Goal: Task Accomplishment & Management: Manage account settings

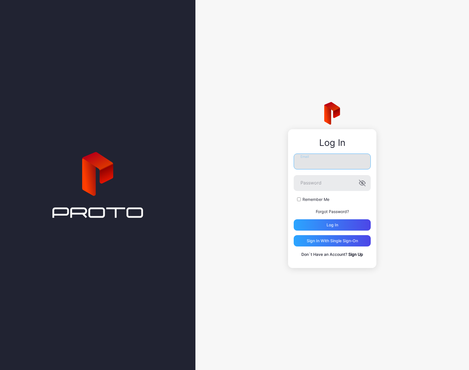
click at [327, 168] on input "Email" at bounding box center [332, 161] width 77 height 16
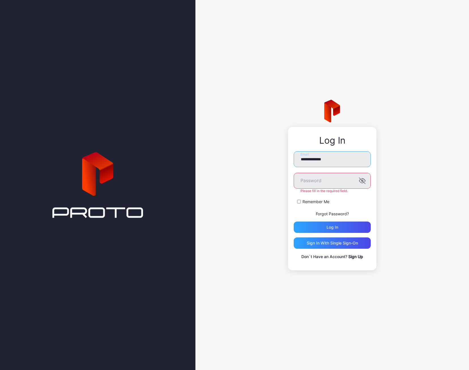
drag, startPoint x: 334, startPoint y: 158, endPoint x: 272, endPoint y: 152, distance: 62.3
click at [272, 152] on div "**********" at bounding box center [332, 185] width 274 height 370
type input "**********"
click at [294, 221] on button "Log in" at bounding box center [332, 226] width 77 height 11
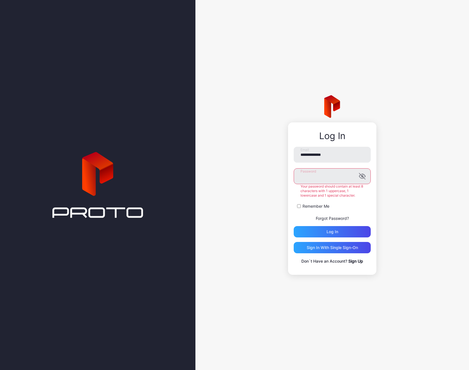
click at [283, 182] on div "**********" at bounding box center [332, 185] width 274 height 370
click at [294, 226] on button "Log in" at bounding box center [332, 231] width 77 height 11
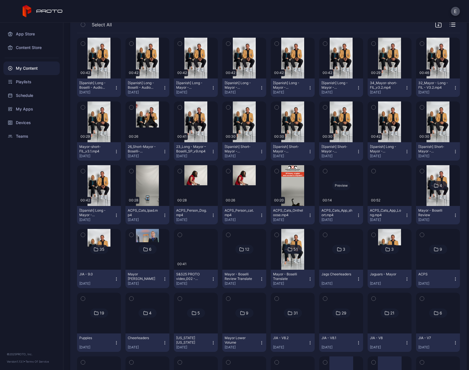
scroll to position [85, 0]
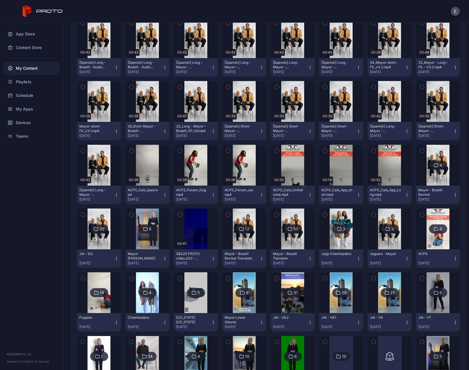
click at [107, 239] on img at bounding box center [99, 228] width 23 height 41
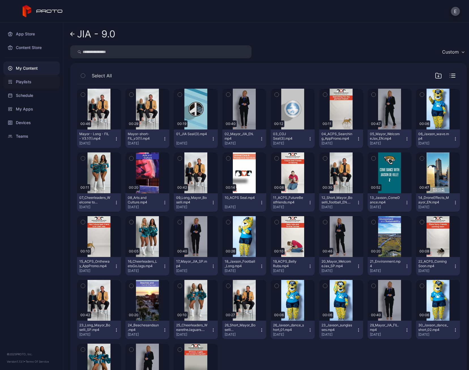
click at [35, 77] on div "Playlists" at bounding box center [31, 82] width 56 height 14
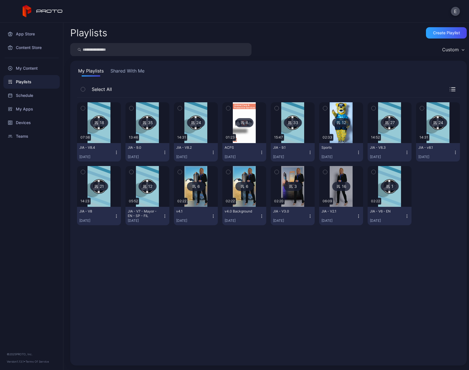
click at [144, 137] on img at bounding box center [147, 122] width 23 height 41
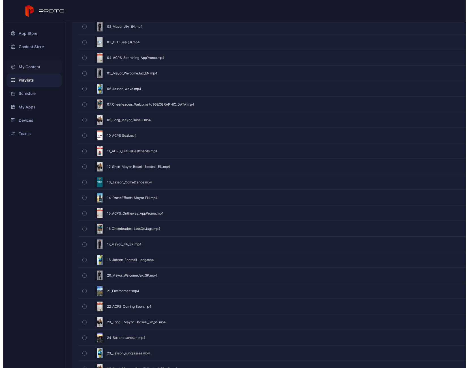
scroll to position [157, 0]
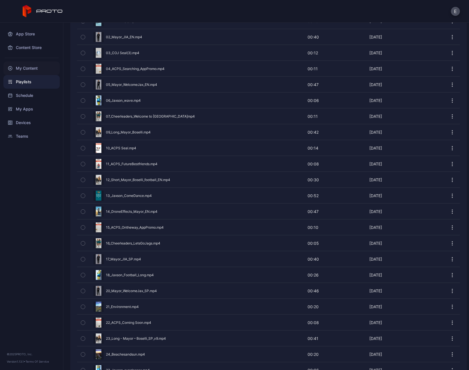
click at [23, 70] on div "My Content" at bounding box center [31, 68] width 56 height 14
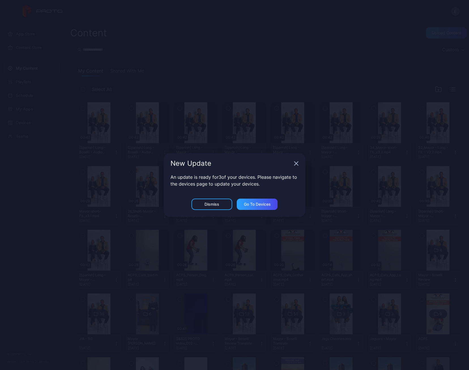
click at [295, 165] on icon "button" at bounding box center [297, 164] width 4 height 4
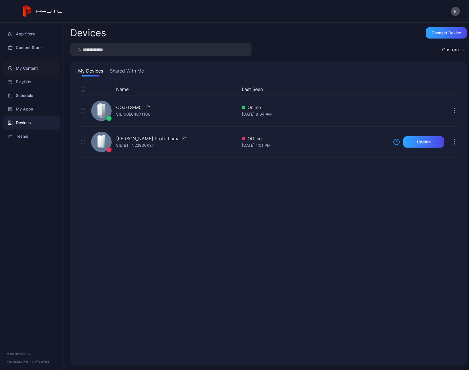
click at [20, 72] on div "My Content" at bounding box center [31, 68] width 56 height 14
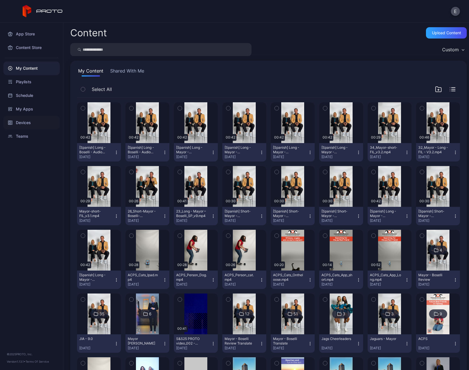
click at [18, 120] on div "Devices" at bounding box center [31, 123] width 56 height 14
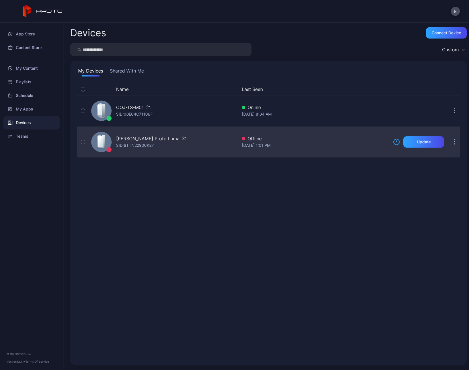
click at [166, 149] on div "Evan Scott's Proto Luma SID: BTTN22900K27" at bounding box center [163, 142] width 148 height 28
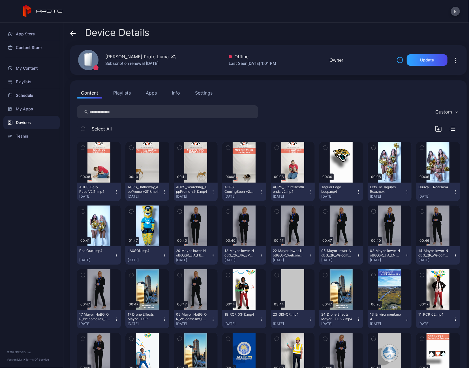
click at [23, 123] on div "Devices" at bounding box center [31, 123] width 56 height 14
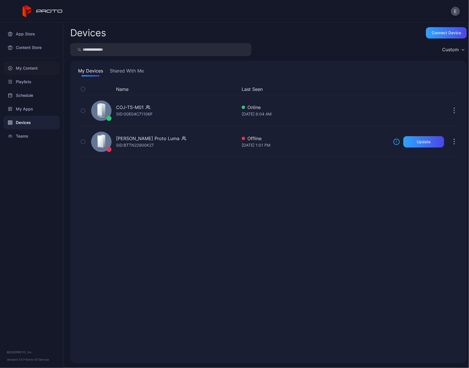
click at [37, 72] on div "My Content" at bounding box center [31, 68] width 56 height 14
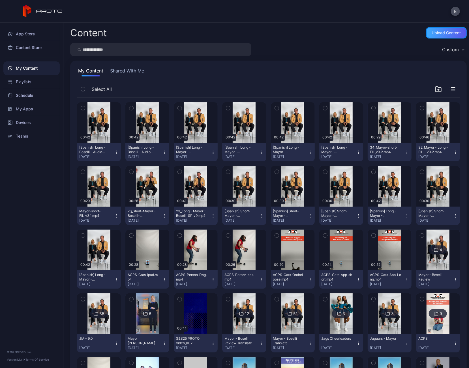
click at [437, 31] on div "Upload Content" at bounding box center [446, 33] width 29 height 5
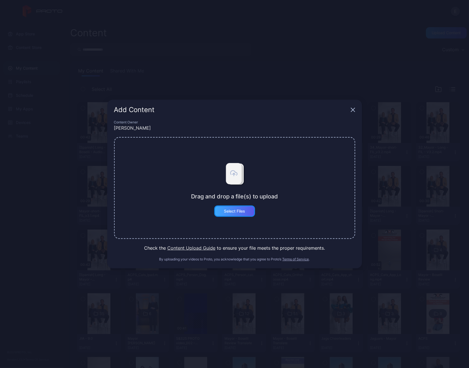
click at [241, 209] on div "Select Files" at bounding box center [234, 211] width 21 height 5
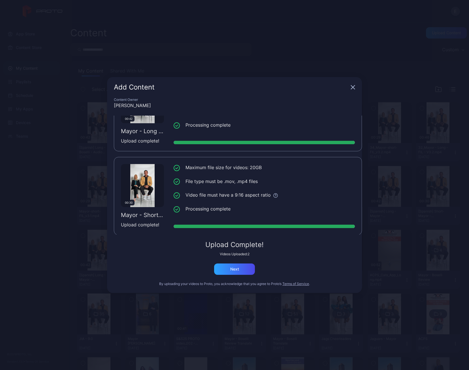
scroll to position [42, 0]
click at [238, 271] on div "Next" at bounding box center [234, 268] width 41 height 11
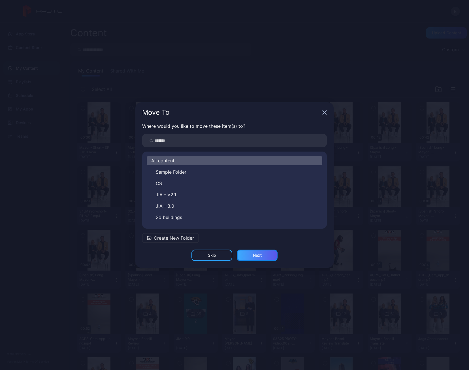
click at [253, 254] on div "Next" at bounding box center [257, 255] width 9 height 5
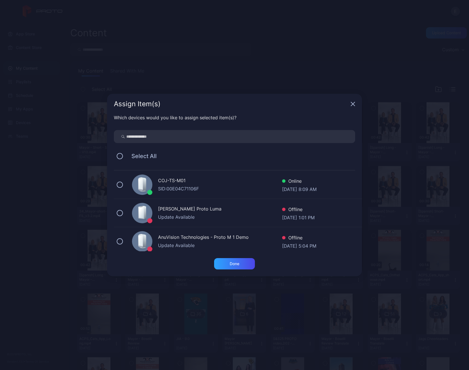
click at [185, 184] on div "COJ-TS-M01" at bounding box center [220, 181] width 124 height 8
click at [231, 266] on div "Done" at bounding box center [235, 263] width 10 height 5
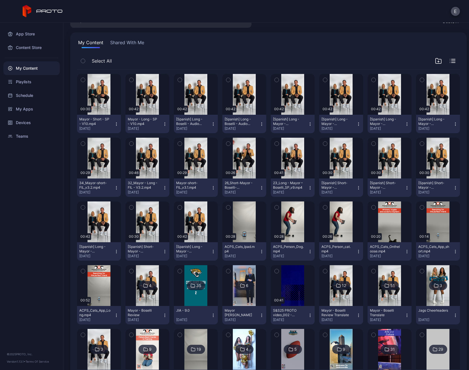
scroll to position [0, 0]
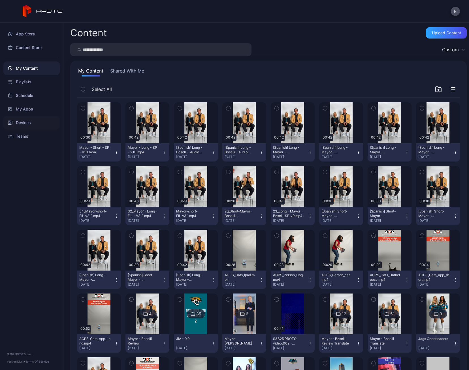
click at [31, 119] on div "Devices" at bounding box center [31, 123] width 56 height 14
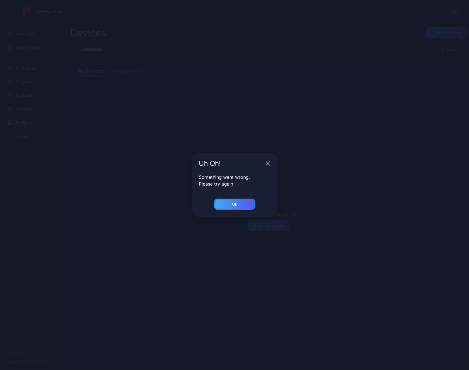
click at [248, 203] on div "Ok" at bounding box center [234, 204] width 41 height 11
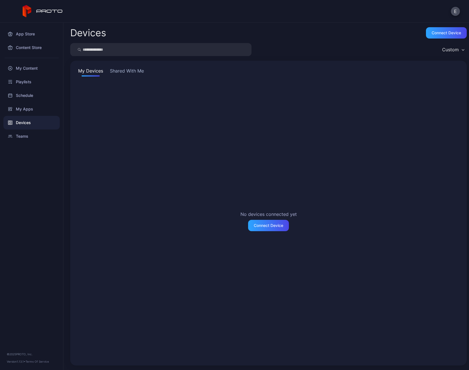
click at [31, 126] on div "Devices" at bounding box center [31, 123] width 56 height 14
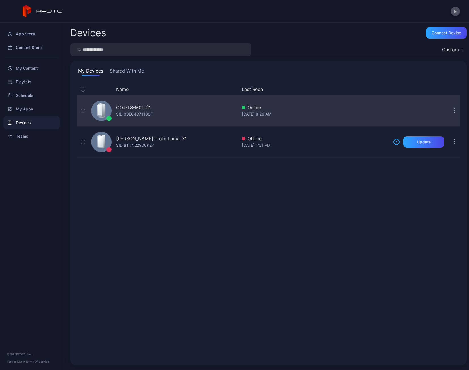
click at [158, 103] on div "COJ-TS-M01 SID: 00E04C71106F" at bounding box center [163, 111] width 148 height 28
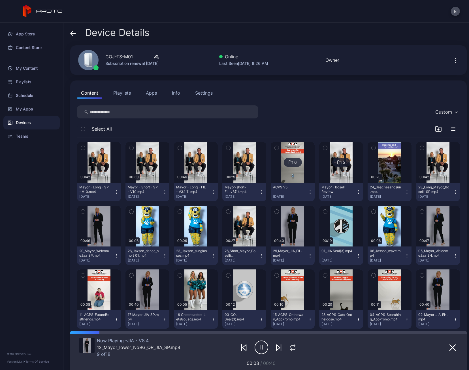
click at [82, 148] on icon "button" at bounding box center [83, 148] width 4 height 6
click at [130, 148] on icon "button" at bounding box center [131, 148] width 4 height 6
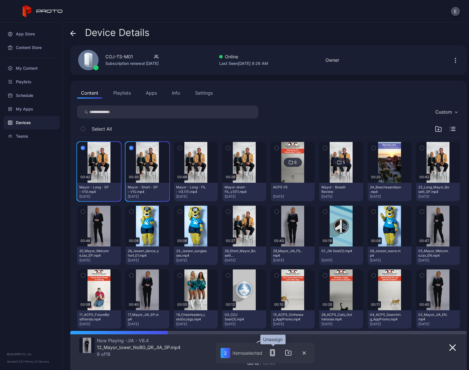
click at [274, 353] on rect "button" at bounding box center [272, 352] width 4 height 6
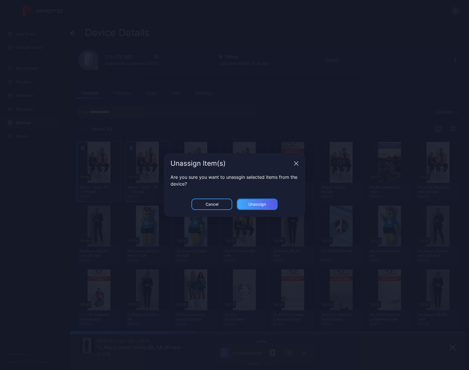
click at [262, 204] on div "Unassign" at bounding box center [257, 204] width 18 height 5
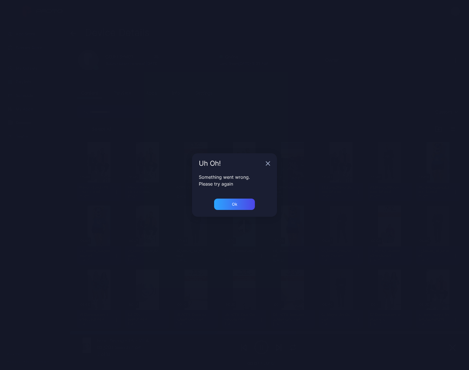
drag, startPoint x: 369, startPoint y: 149, endPoint x: 363, endPoint y: 147, distance: 6.1
click at [363, 147] on div "Uh Oh! Something went wrong. Please try again Ok" at bounding box center [234, 185] width 469 height 370
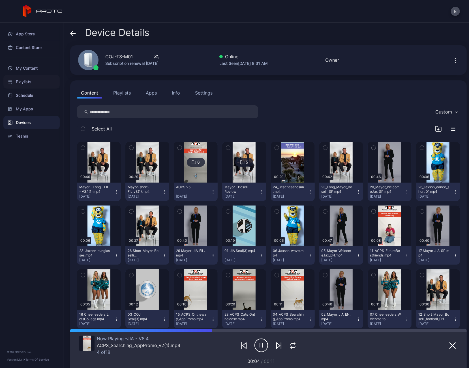
click at [26, 81] on div "Playlists" at bounding box center [31, 82] width 56 height 14
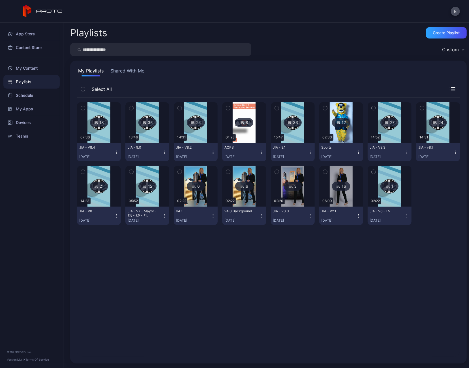
click at [296, 135] on img at bounding box center [292, 122] width 23 height 41
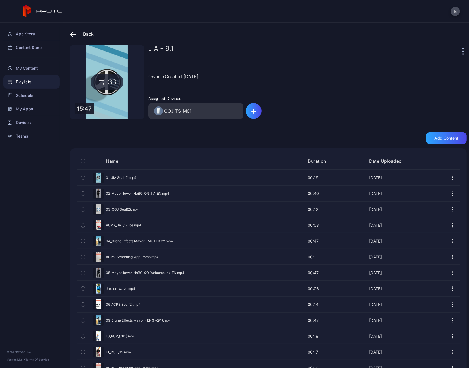
click at [33, 85] on div "Playlists" at bounding box center [31, 82] width 56 height 14
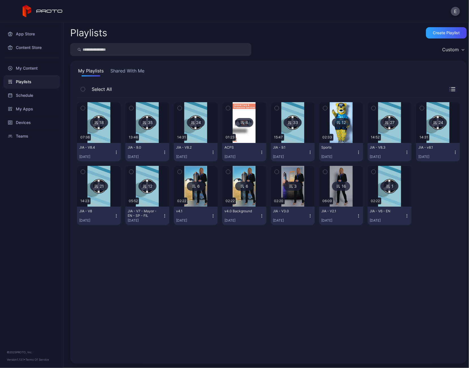
click at [308, 150] on icon "button" at bounding box center [310, 152] width 5 height 5
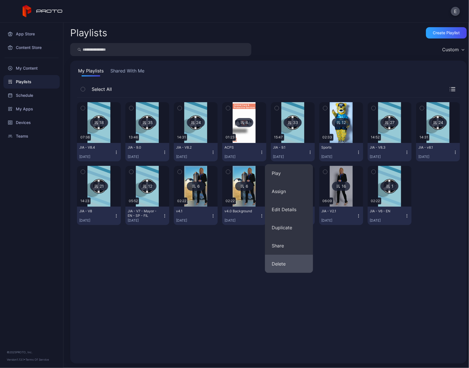
click at [284, 263] on button "Delete" at bounding box center [289, 264] width 48 height 18
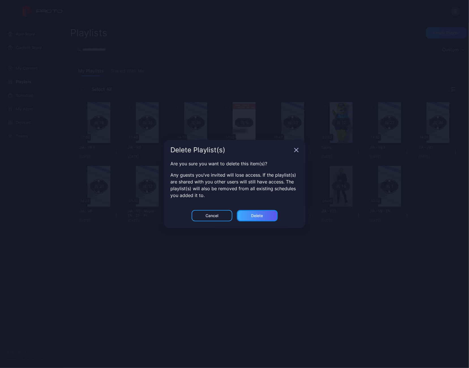
click at [264, 211] on div "Delete" at bounding box center [257, 215] width 41 height 11
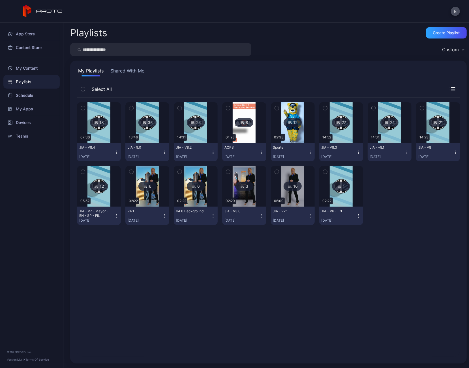
click at [163, 152] on icon "button" at bounding box center [165, 152] width 5 height 5
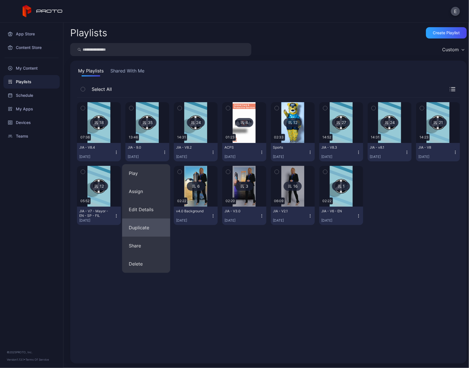
click at [152, 223] on button "Duplicate" at bounding box center [146, 228] width 48 height 18
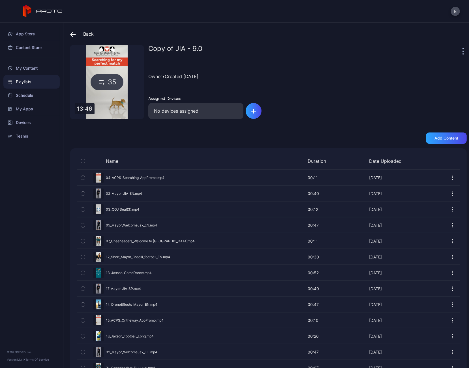
click at [169, 47] on div "Copy of JIA - 9.0" at bounding box center [304, 50] width 313 height 11
click at [461, 51] on div at bounding box center [464, 50] width 6 height 11
click at [461, 50] on div at bounding box center [464, 50] width 6 height 11
click at [463, 51] on icon "button" at bounding box center [463, 51] width 1 height 1
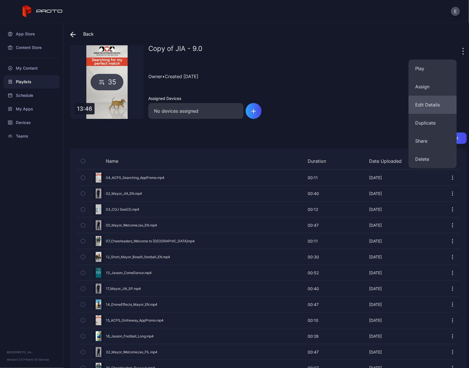
click at [438, 106] on button "Edit Details" at bounding box center [433, 105] width 48 height 18
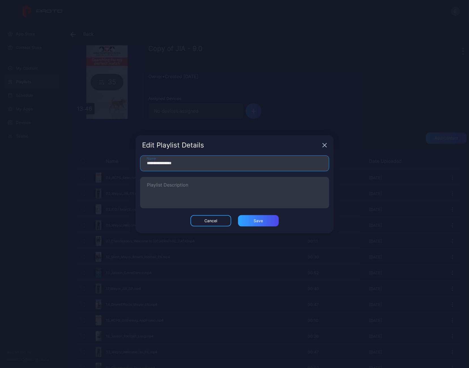
drag, startPoint x: 140, startPoint y: 163, endPoint x: 106, endPoint y: 163, distance: 34.3
click at [106, 163] on div "**********" at bounding box center [234, 184] width 469 height 368
click at [179, 163] on input "*********" at bounding box center [234, 163] width 189 height 16
type input "**********"
click at [255, 223] on div "Save" at bounding box center [258, 221] width 9 height 5
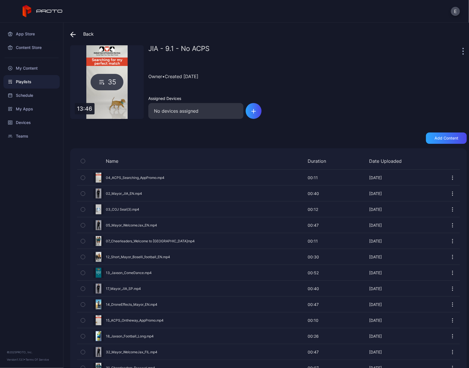
click at [80, 177] on button "button" at bounding box center [83, 177] width 12 height 15
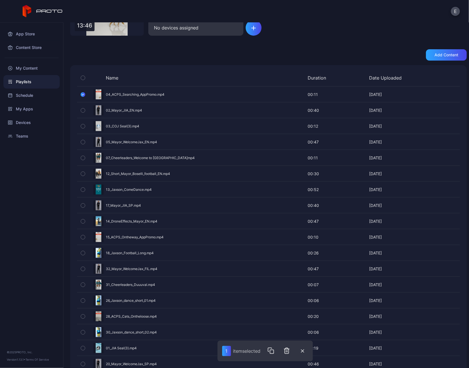
scroll to position [85, 0]
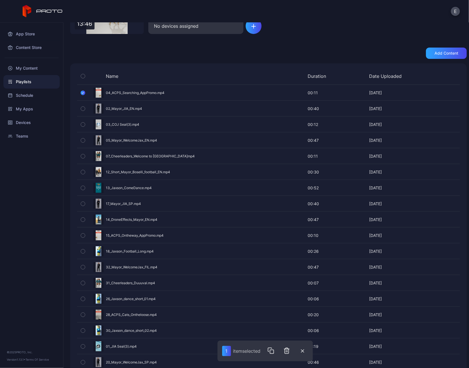
click at [83, 232] on icon "button" at bounding box center [83, 235] width 4 height 6
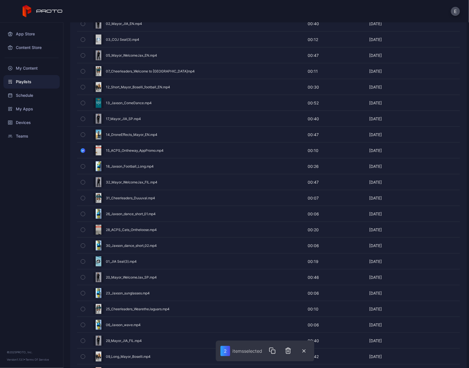
click at [81, 229] on button "button" at bounding box center [83, 229] width 12 height 15
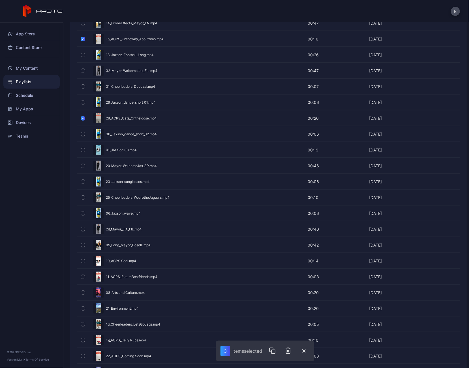
scroll to position [283, 0]
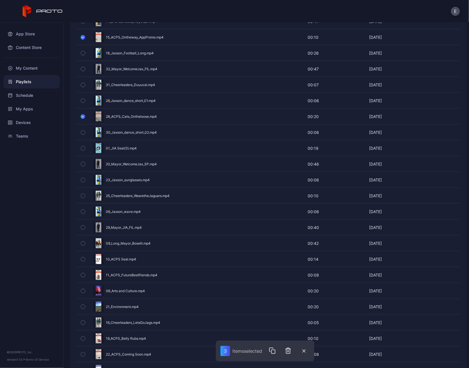
click at [83, 256] on icon "button" at bounding box center [83, 259] width 4 height 6
click at [80, 272] on button "button" at bounding box center [83, 275] width 12 height 15
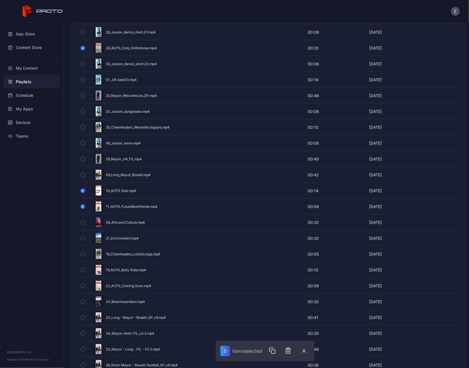
scroll to position [358, 0]
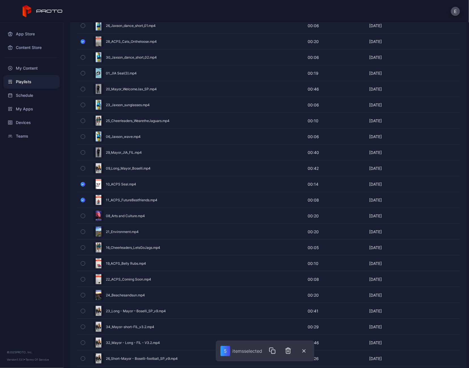
click at [82, 261] on icon "button" at bounding box center [83, 264] width 4 height 6
click at [84, 276] on icon "button" at bounding box center [83, 279] width 4 height 6
click at [292, 350] on icon "button" at bounding box center [288, 350] width 7 height 7
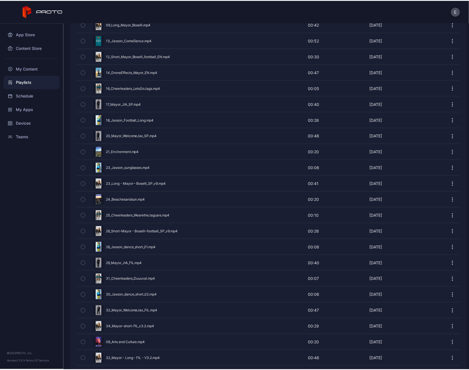
scroll to position [248, 0]
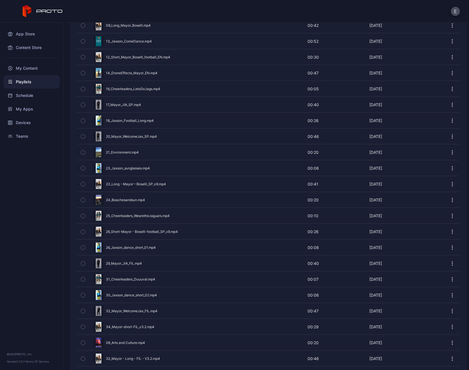
click at [108, 13] on div "E" at bounding box center [234, 11] width 469 height 23
click at [29, 82] on div "Playlists" at bounding box center [31, 82] width 56 height 14
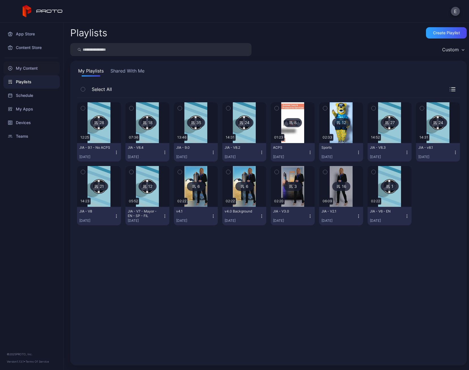
click at [45, 74] on div "My Content" at bounding box center [31, 68] width 56 height 14
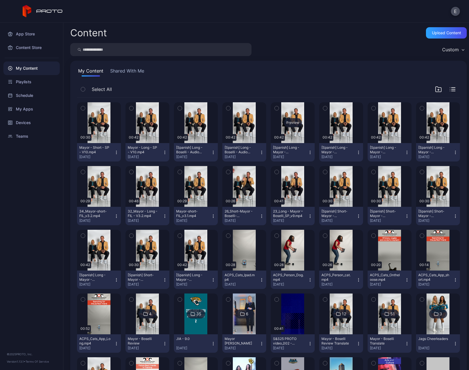
drag, startPoint x: 76, startPoint y: 99, endPoint x: 271, endPoint y: 127, distance: 197.3
click at [271, 127] on div "Preview 00:30 Mayor - Short - SP - V10.mp4 Oct 1, 2025 Preview 00:42 Mayor - Lo…" at bounding box center [268, 354] width 392 height 523
click at [178, 110] on icon "button" at bounding box center [180, 108] width 4 height 6
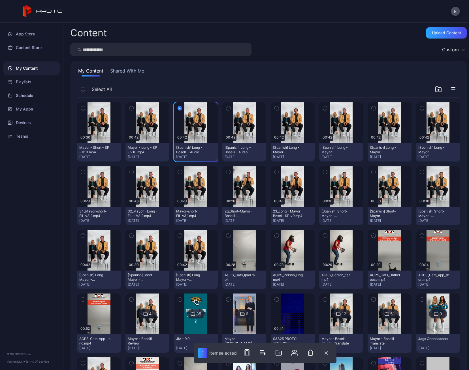
drag, startPoint x: 227, startPoint y: 107, endPoint x: 240, endPoint y: 109, distance: 13.7
click at [226, 107] on icon "button" at bounding box center [228, 108] width 4 height 6
click at [275, 107] on icon "button" at bounding box center [277, 108] width 4 height 6
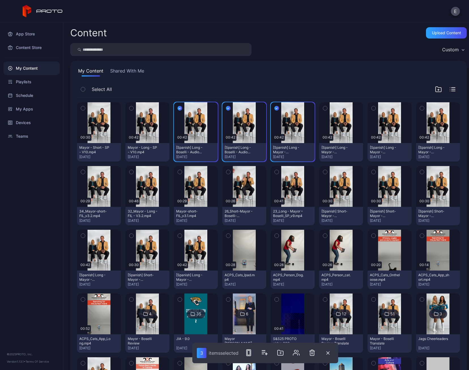
click at [319, 107] on button "button" at bounding box center [325, 108] width 12 height 12
click at [372, 106] on icon "button" at bounding box center [374, 108] width 4 height 6
click at [416, 107] on button "button" at bounding box center [422, 108] width 12 height 12
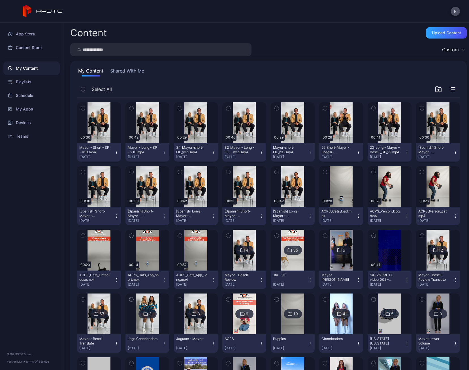
click at [84, 110] on icon "button" at bounding box center [83, 108] width 4 height 6
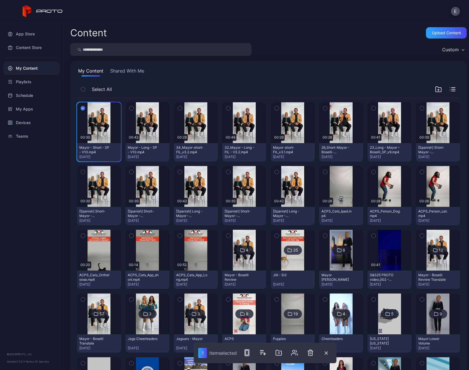
click at [131, 108] on icon "button" at bounding box center [131, 108] width 1 height 1
click at [179, 107] on icon "button" at bounding box center [180, 108] width 4 height 6
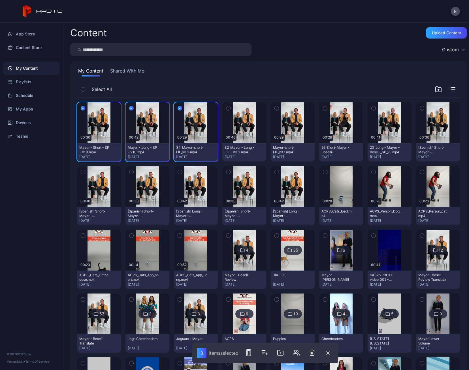
click at [226, 108] on icon "button" at bounding box center [228, 108] width 4 height 6
click at [275, 107] on icon "button" at bounding box center [277, 108] width 4 height 6
click at [323, 108] on icon "button" at bounding box center [325, 108] width 4 height 6
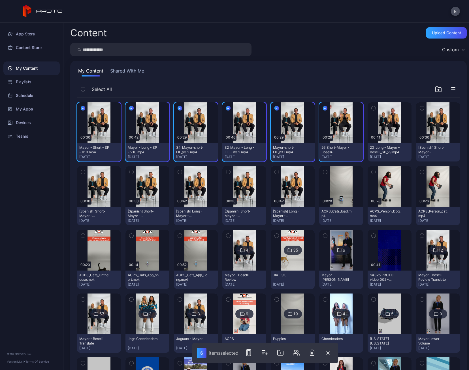
click at [372, 107] on button "button" at bounding box center [374, 108] width 12 height 12
click at [420, 108] on icon "button" at bounding box center [422, 108] width 4 height 6
click at [420, 108] on icon "button" at bounding box center [422, 108] width 5 height 6
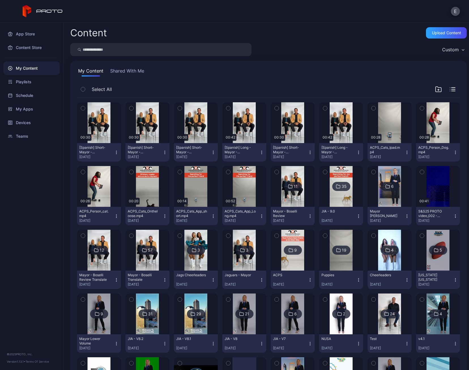
click at [86, 109] on button "button" at bounding box center [83, 108] width 12 height 12
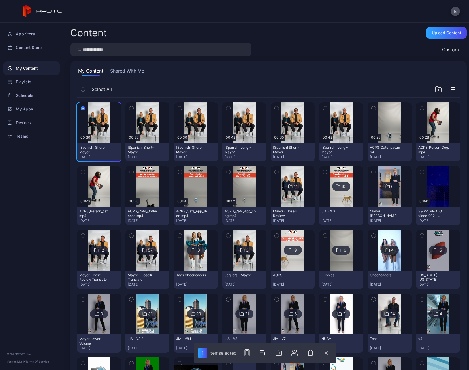
click at [135, 109] on button "button" at bounding box center [131, 108] width 12 height 12
click at [179, 108] on icon "button" at bounding box center [180, 108] width 4 height 6
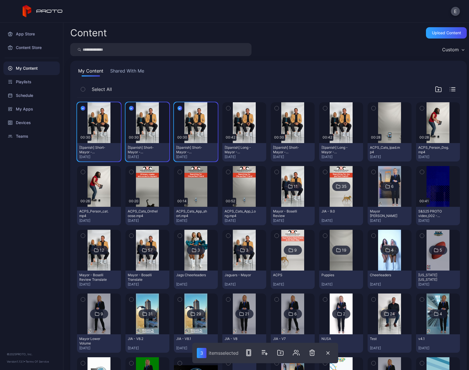
drag, startPoint x: 227, startPoint y: 106, endPoint x: 238, endPoint y: 106, distance: 11.9
click at [227, 107] on icon "button" at bounding box center [228, 108] width 4 height 6
click at [275, 108] on icon "button" at bounding box center [277, 108] width 4 height 6
click at [323, 108] on button "button" at bounding box center [325, 108] width 12 height 12
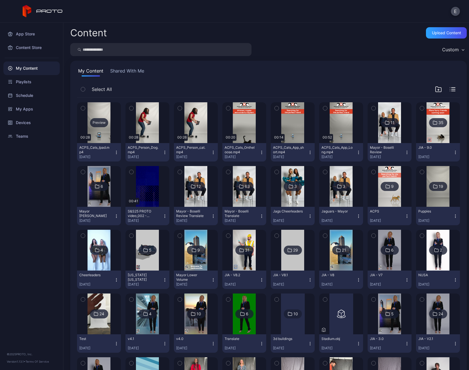
drag, startPoint x: 83, startPoint y: 109, endPoint x: 105, endPoint y: 109, distance: 21.5
click at [83, 109] on icon "button" at bounding box center [83, 108] width 4 height 6
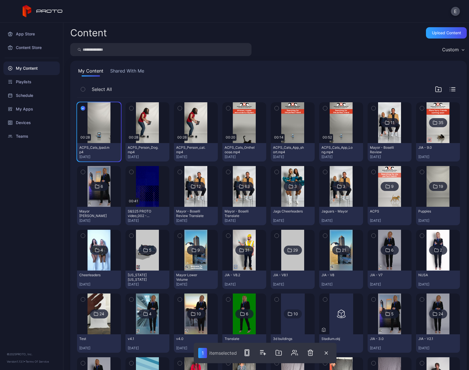
click at [131, 109] on icon "button" at bounding box center [131, 108] width 4 height 6
click at [182, 109] on button "button" at bounding box center [180, 108] width 12 height 12
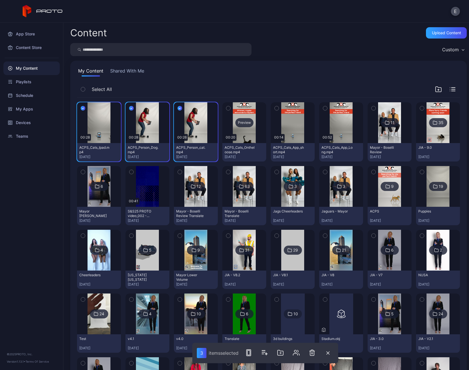
drag, startPoint x: 228, startPoint y: 107, endPoint x: 253, endPoint y: 108, distance: 24.4
click at [228, 107] on button "button" at bounding box center [228, 108] width 12 height 12
click at [276, 108] on button "button" at bounding box center [277, 108] width 12 height 12
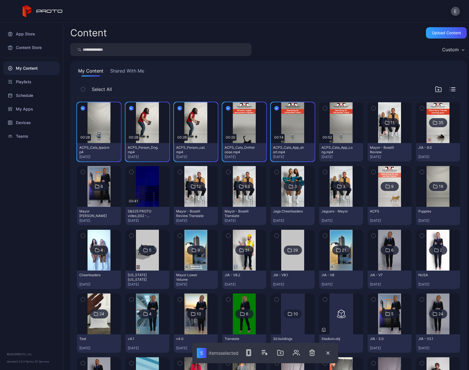
click at [323, 108] on icon "button" at bounding box center [325, 108] width 4 height 6
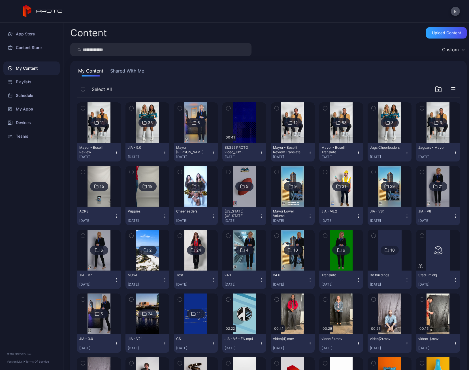
click at [150, 137] on img at bounding box center [147, 122] width 23 height 41
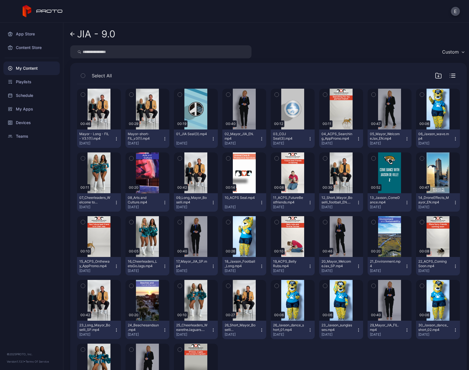
click at [82, 77] on icon "button" at bounding box center [83, 75] width 4 height 6
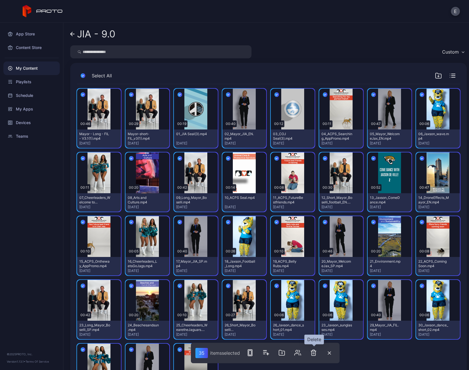
click at [317, 353] on icon "button" at bounding box center [313, 352] width 7 height 7
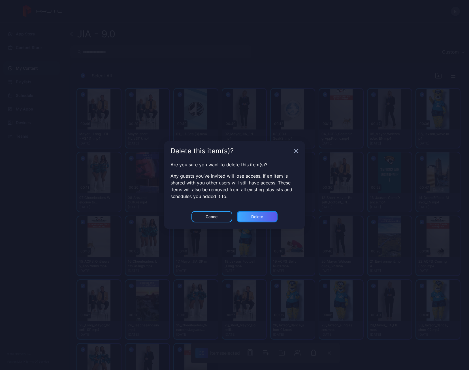
click at [259, 217] on div "Delete" at bounding box center [257, 216] width 12 height 5
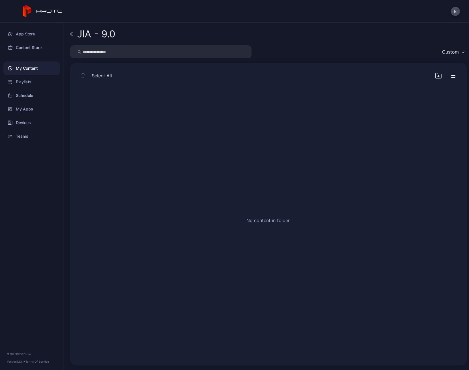
click at [33, 71] on div "My Content" at bounding box center [31, 68] width 56 height 14
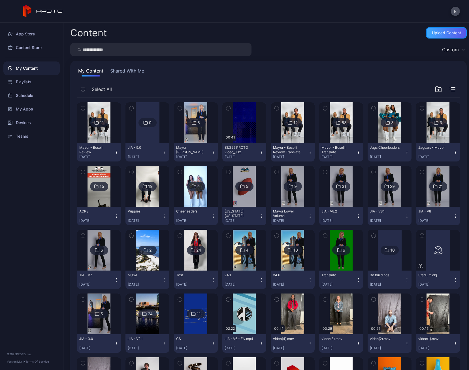
click at [427, 36] on div "Upload Content" at bounding box center [446, 32] width 41 height 11
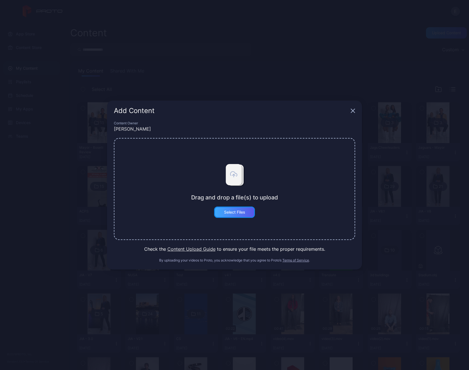
click at [242, 211] on div "Select Files" at bounding box center [234, 212] width 21 height 5
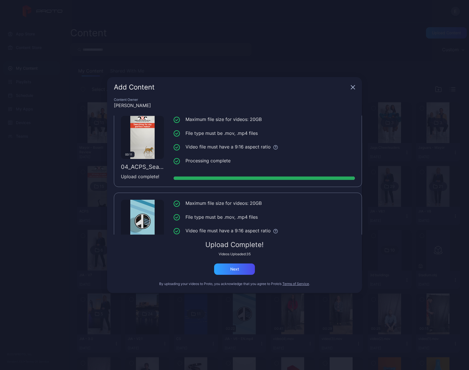
scroll to position [2802, 0]
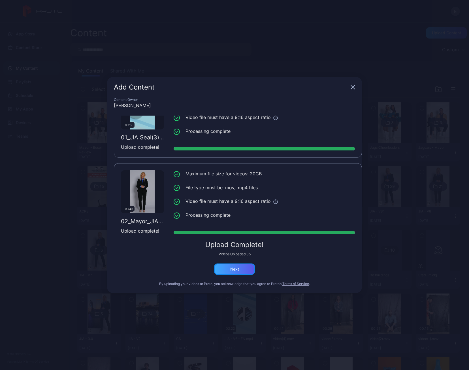
click at [237, 269] on div "Next" at bounding box center [234, 269] width 9 height 5
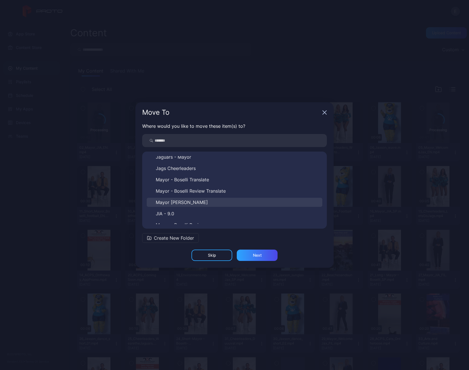
scroll to position [236, 0]
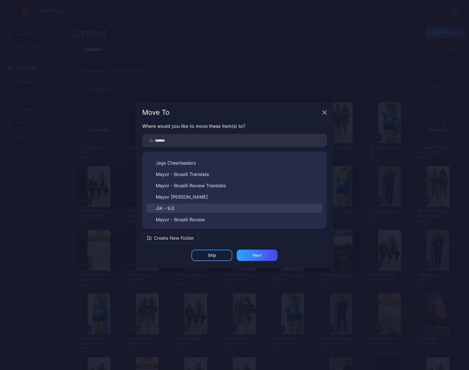
click at [164, 205] on span "JIA - 9.0" at bounding box center [165, 208] width 18 height 7
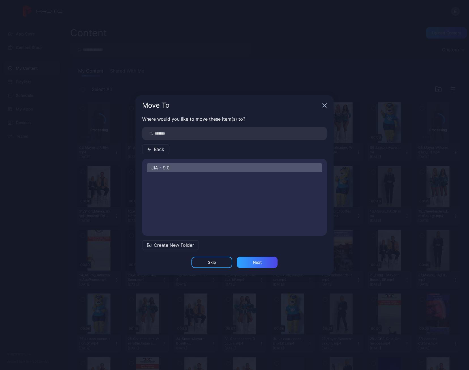
scroll to position [0, 0]
click at [252, 263] on div "Next" at bounding box center [257, 262] width 41 height 11
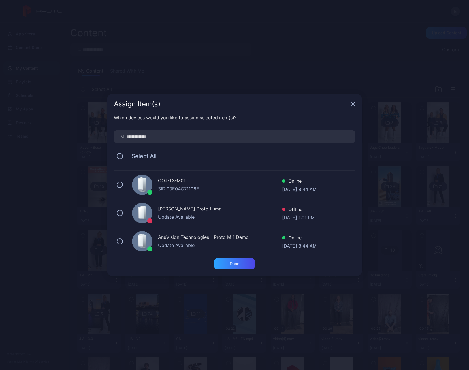
click at [184, 182] on div "COJ-TS-M01" at bounding box center [220, 181] width 124 height 8
click at [237, 265] on div "Done" at bounding box center [235, 263] width 10 height 5
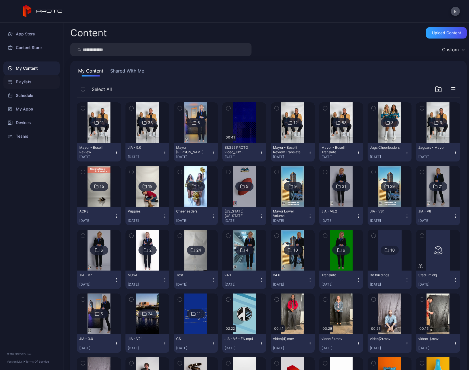
click at [31, 81] on div "Playlists" at bounding box center [31, 82] width 56 height 14
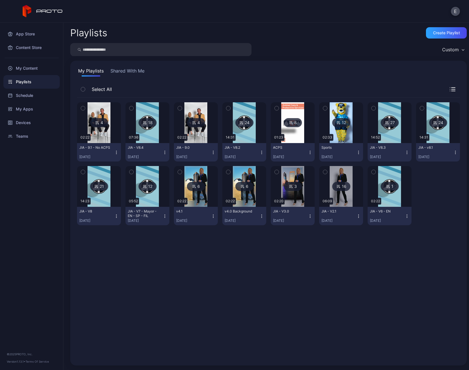
click at [148, 132] on img at bounding box center [147, 122] width 23 height 41
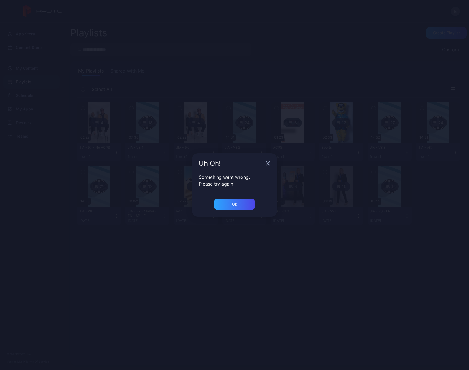
click at [270, 164] on div "Uh Oh!" at bounding box center [234, 163] width 85 height 20
drag, startPoint x: 268, startPoint y: 162, endPoint x: 250, endPoint y: 154, distance: 19.7
click at [268, 162] on icon "button" at bounding box center [268, 163] width 5 height 5
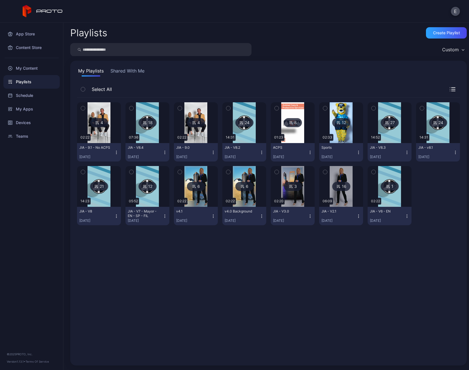
click at [149, 134] on img at bounding box center [147, 122] width 23 height 41
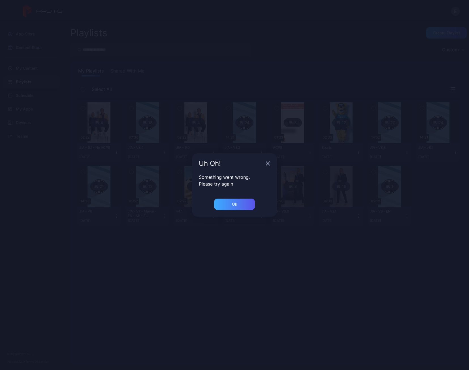
drag, startPoint x: 242, startPoint y: 210, endPoint x: 231, endPoint y: 202, distance: 13.4
click at [242, 210] on div "Ok" at bounding box center [234, 208] width 85 height 18
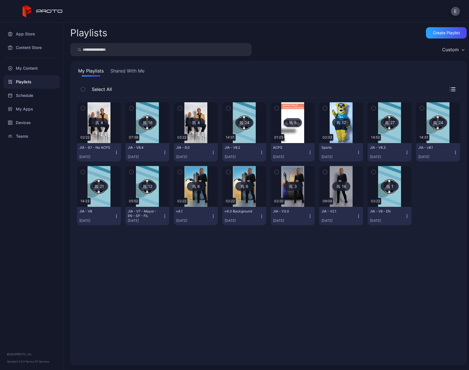
click at [155, 137] on img at bounding box center [147, 122] width 23 height 41
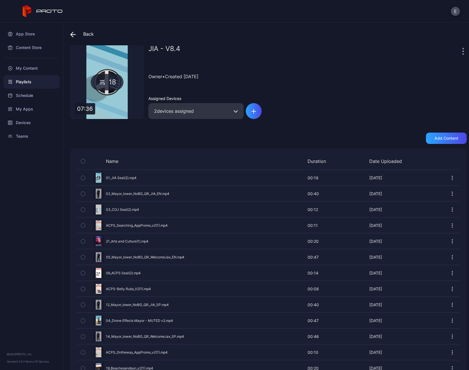
click at [32, 84] on div "Playlists" at bounding box center [31, 82] width 56 height 14
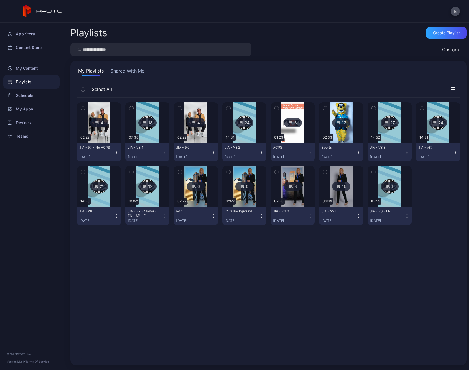
click at [198, 138] on img at bounding box center [195, 122] width 23 height 41
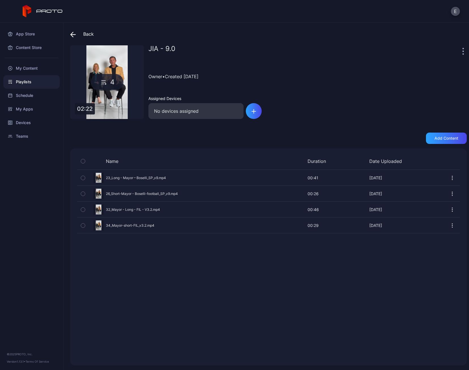
click at [83, 164] on icon "button" at bounding box center [83, 161] width 4 height 6
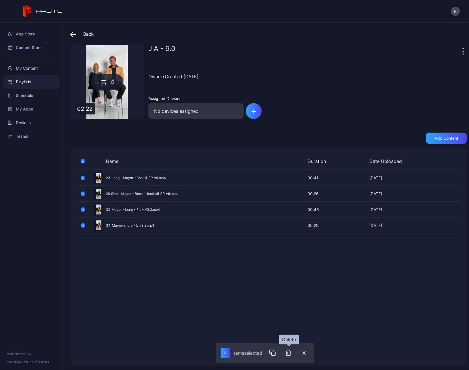
click at [290, 353] on icon "button" at bounding box center [288, 352] width 7 height 7
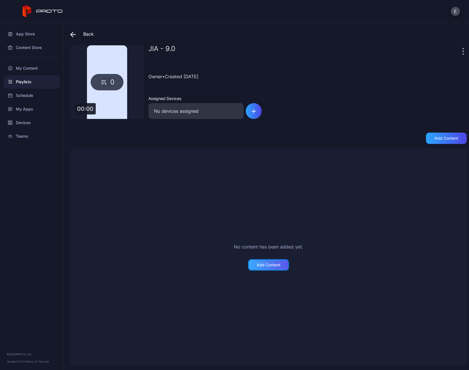
click at [260, 263] on div "Add Content" at bounding box center [269, 265] width 24 height 5
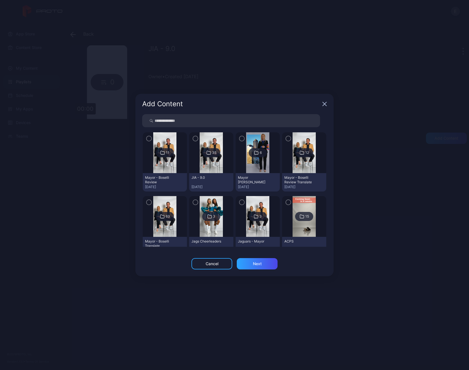
click at [194, 140] on icon "button" at bounding box center [195, 138] width 5 height 6
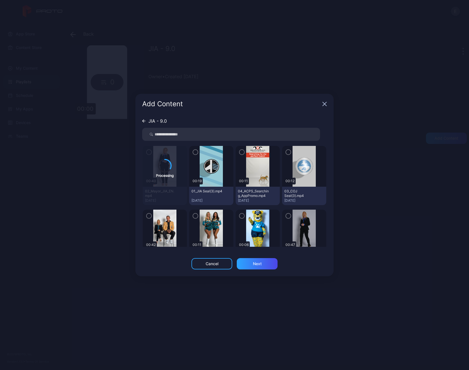
click at [144, 120] on icon at bounding box center [143, 120] width 3 height 3
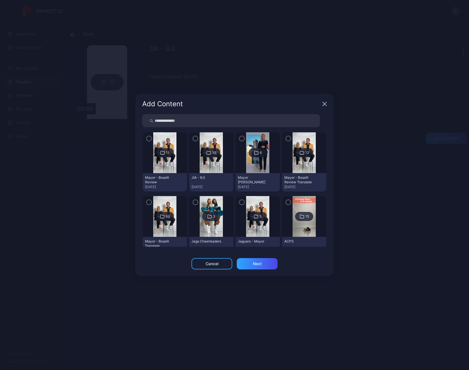
click at [193, 139] on icon "button" at bounding box center [195, 138] width 5 height 6
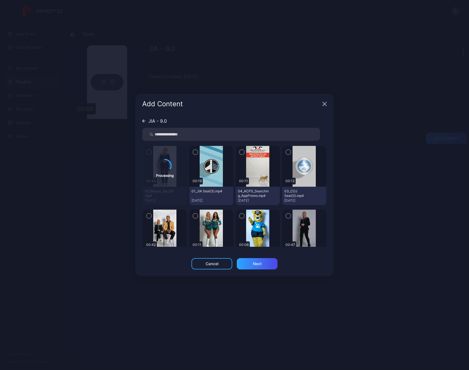
click at [144, 122] on icon at bounding box center [143, 120] width 3 height 3
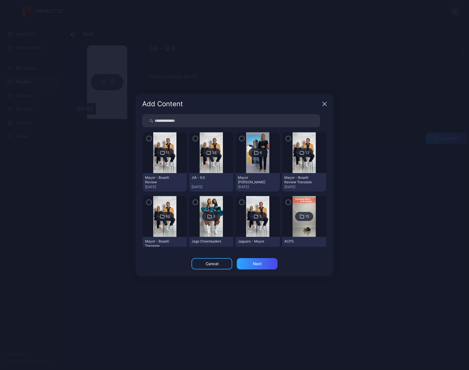
click at [222, 167] on div at bounding box center [211, 152] width 44 height 41
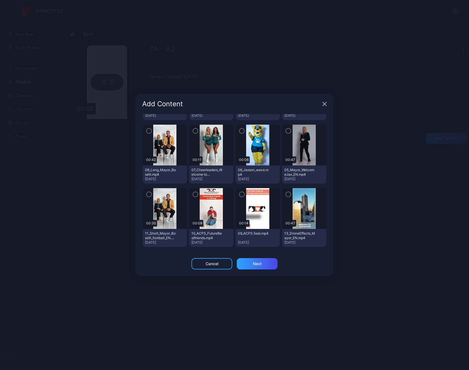
scroll to position [212, 0]
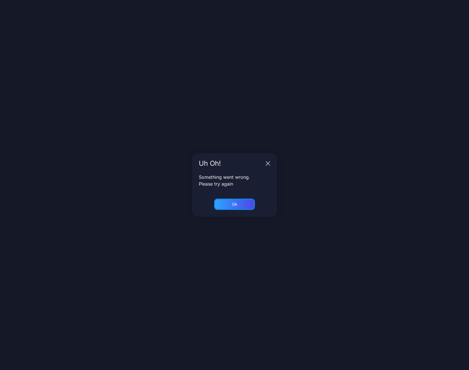
click at [242, 200] on div "Ok" at bounding box center [234, 204] width 41 height 11
click at [242, 201] on div "Ok" at bounding box center [234, 204] width 41 height 11
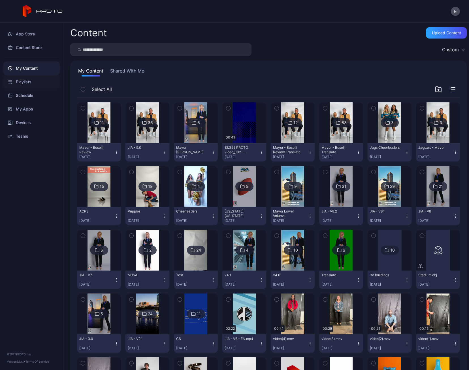
click at [39, 88] on div "Playlists" at bounding box center [31, 82] width 56 height 14
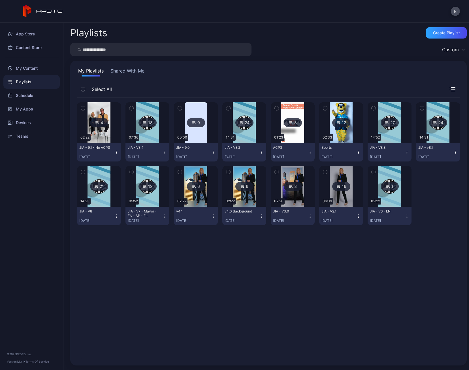
click at [192, 136] on img at bounding box center [196, 122] width 22 height 41
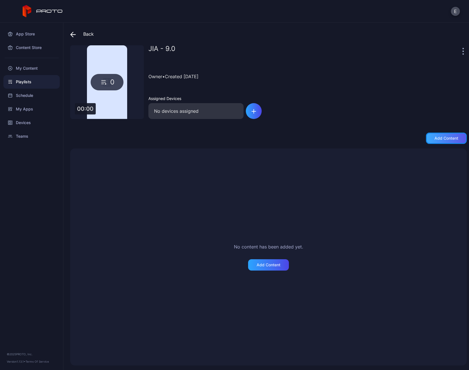
click at [434, 136] on div "Add content" at bounding box center [446, 138] width 24 height 5
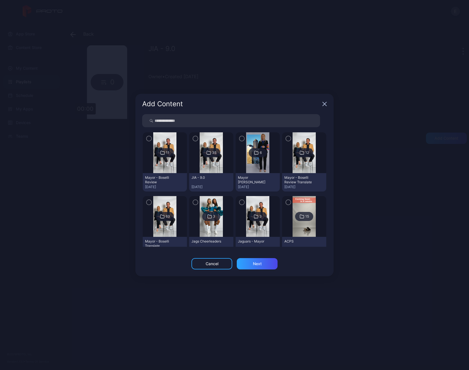
click at [205, 163] on img at bounding box center [211, 152] width 23 height 41
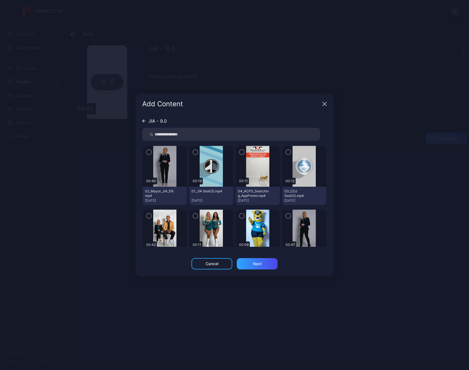
click at [150, 152] on icon "button" at bounding box center [149, 152] width 5 height 6
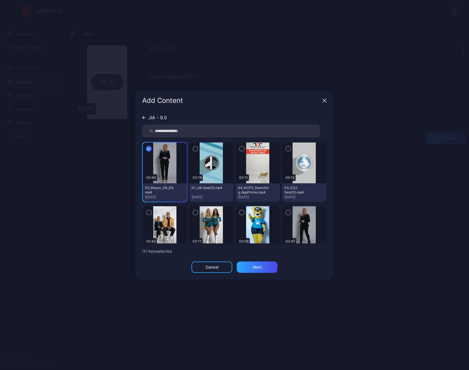
click at [193, 151] on icon "button" at bounding box center [195, 149] width 5 height 6
click at [240, 149] on icon "button" at bounding box center [242, 149] width 5 height 6
click at [286, 150] on icon "button" at bounding box center [288, 149] width 5 height 6
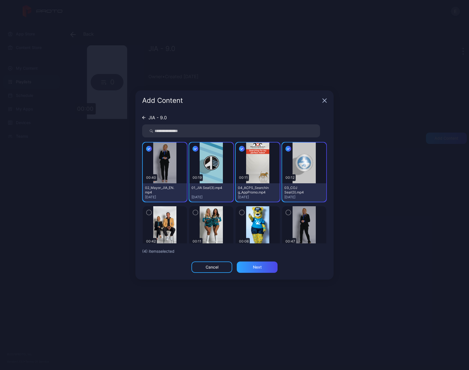
click at [285, 210] on button "button" at bounding box center [288, 213] width 6 height 6
drag, startPoint x: 240, startPoint y: 213, endPoint x: 208, endPoint y: 213, distance: 32.3
click at [240, 213] on icon "button" at bounding box center [242, 212] width 5 height 6
click at [200, 214] on img at bounding box center [211, 226] width 23 height 41
click at [193, 214] on icon "button" at bounding box center [195, 212] width 5 height 6
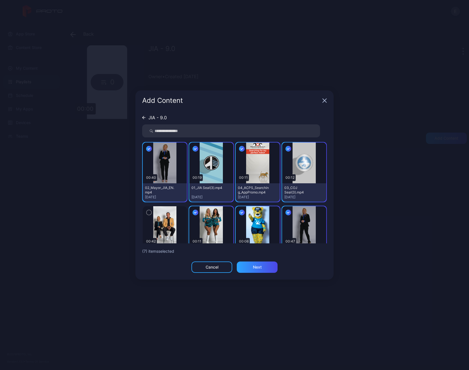
click at [150, 212] on icon "button" at bounding box center [149, 212] width 5 height 6
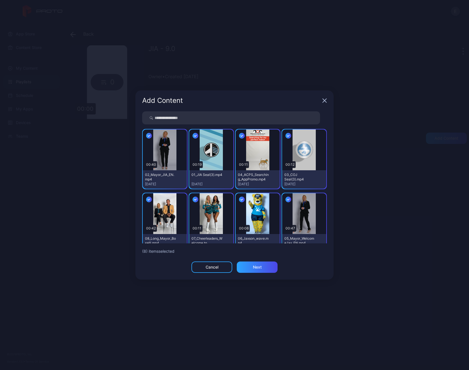
scroll to position [85, 0]
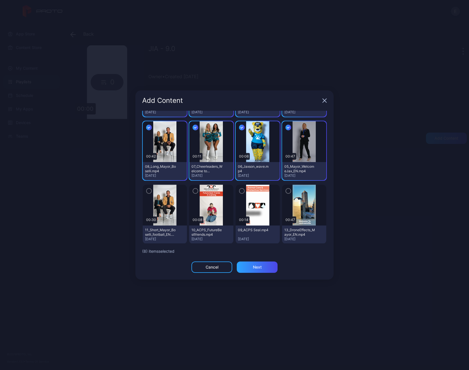
click at [148, 191] on icon "button" at bounding box center [149, 191] width 5 height 6
click at [193, 192] on div "button" at bounding box center [196, 191] width 6 height 6
click at [240, 191] on icon "button" at bounding box center [242, 191] width 5 height 6
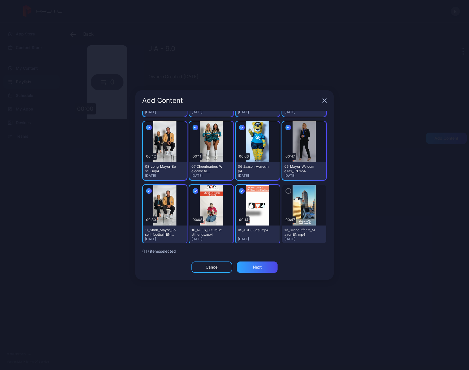
click at [286, 189] on icon "button" at bounding box center [288, 191] width 5 height 6
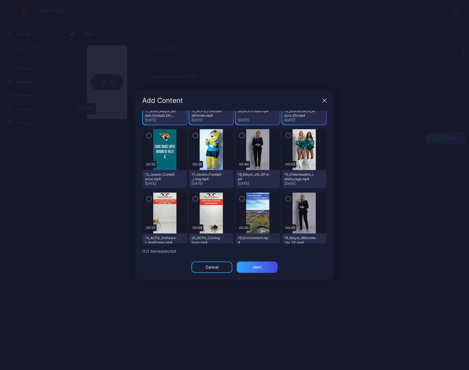
scroll to position [212, 0]
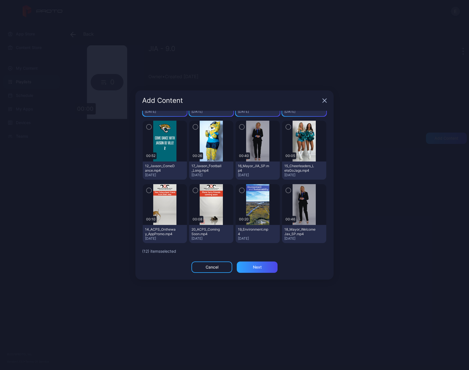
drag, startPoint x: 283, startPoint y: 188, endPoint x: 237, endPoint y: 190, distance: 45.4
click at [286, 188] on icon "button" at bounding box center [288, 190] width 5 height 6
click at [240, 191] on icon "button" at bounding box center [242, 190] width 5 height 6
click at [195, 191] on icon "button" at bounding box center [196, 190] width 2 height 1
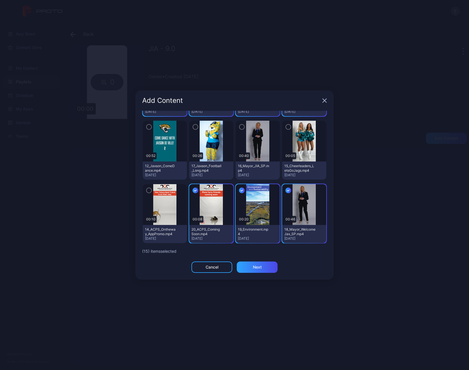
click at [147, 188] on icon "button" at bounding box center [149, 190] width 5 height 6
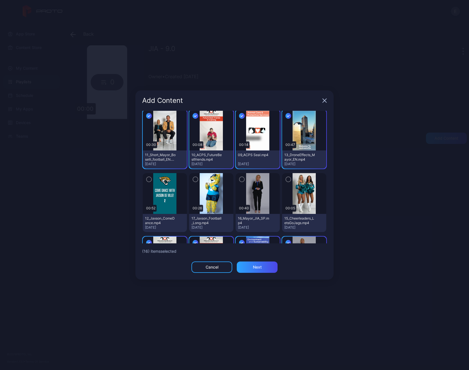
scroll to position [156, 0]
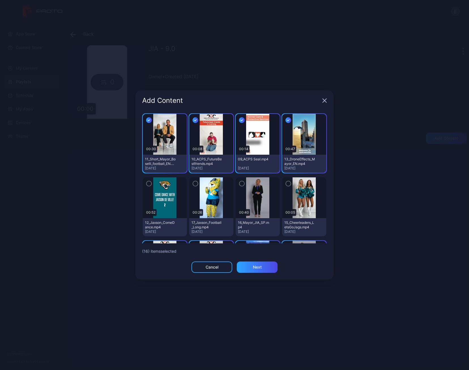
click at [150, 183] on icon "button" at bounding box center [149, 183] width 5 height 6
click at [196, 184] on icon "button" at bounding box center [195, 183] width 5 height 6
click at [241, 183] on icon "button" at bounding box center [242, 183] width 2 height 1
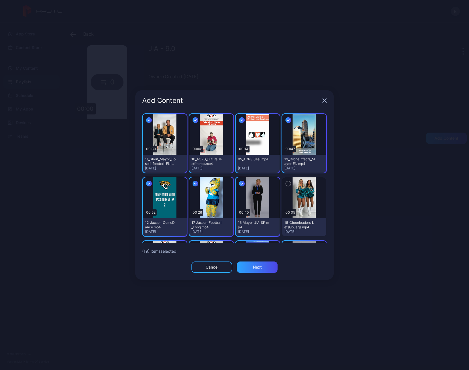
click at [286, 183] on icon "button" at bounding box center [288, 183] width 5 height 6
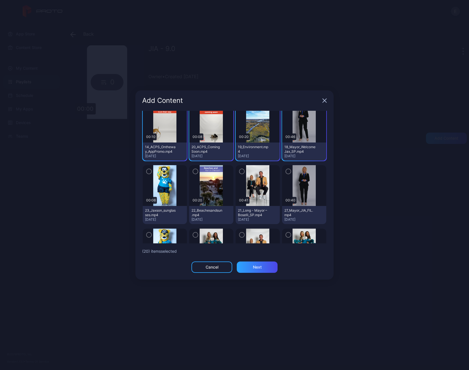
scroll to position [297, 0]
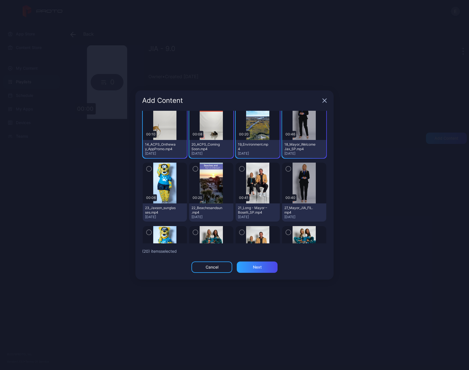
click at [285, 172] on div at bounding box center [304, 183] width 44 height 41
click at [286, 168] on icon "button" at bounding box center [288, 169] width 5 height 6
click at [236, 169] on div at bounding box center [258, 183] width 44 height 41
click at [240, 169] on icon "button" at bounding box center [242, 169] width 5 height 6
click at [193, 168] on div "button" at bounding box center [196, 169] width 6 height 6
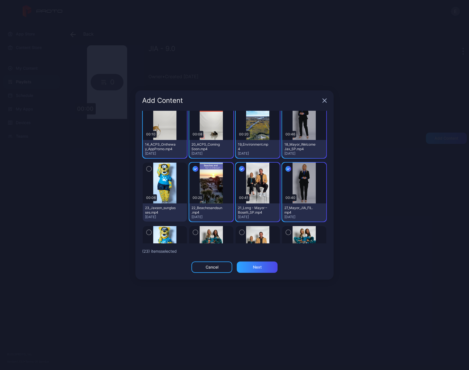
click at [150, 168] on icon "button" at bounding box center [149, 169] width 5 height 6
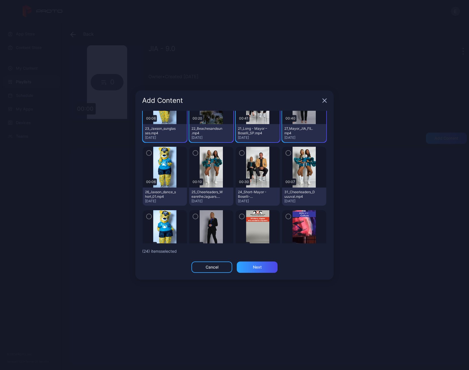
scroll to position [382, 0]
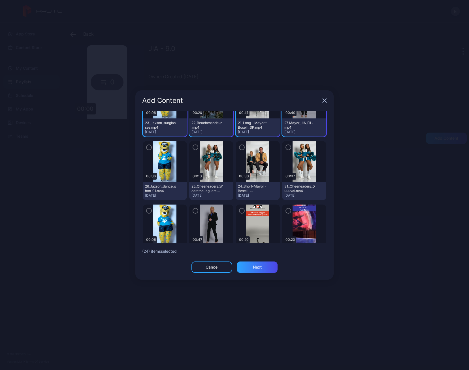
click at [150, 151] on div at bounding box center [165, 161] width 44 height 41
click at [149, 148] on icon "button" at bounding box center [149, 147] width 5 height 6
click at [195, 147] on icon "button" at bounding box center [195, 147] width 5 height 6
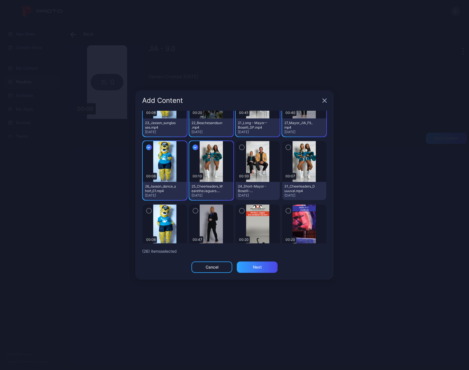
drag, startPoint x: 238, startPoint y: 146, endPoint x: 245, endPoint y: 148, distance: 6.3
click at [240, 146] on icon "button" at bounding box center [242, 147] width 5 height 6
click at [286, 145] on icon "button" at bounding box center [288, 147] width 5 height 6
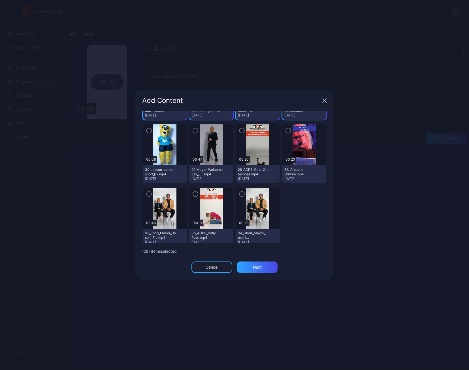
scroll to position [466, 0]
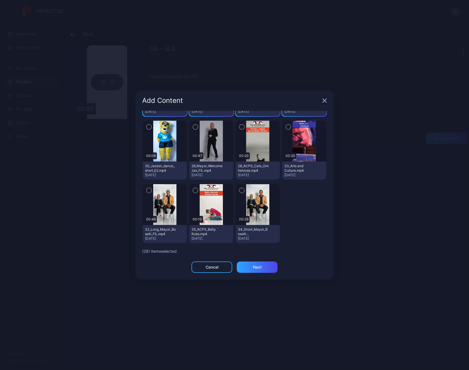
click at [286, 128] on icon "button" at bounding box center [288, 127] width 5 height 6
click at [240, 126] on icon "button" at bounding box center [242, 127] width 5 height 6
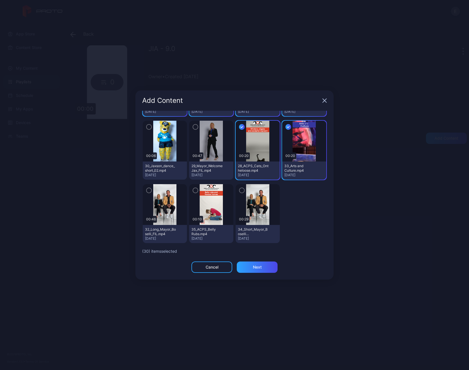
click at [193, 125] on div "00:47 29_Mayor_WelcomeJax_FIL.mp4 Oct 01, 2025" at bounding box center [211, 150] width 44 height 59
click at [193, 127] on icon "button" at bounding box center [195, 127] width 5 height 6
click at [151, 127] on icon "button" at bounding box center [149, 127] width 5 height 6
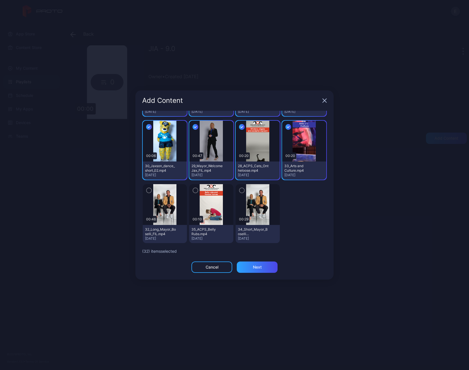
click at [148, 193] on icon "button" at bounding box center [149, 190] width 5 height 6
click at [196, 190] on icon "button" at bounding box center [195, 190] width 5 height 6
click at [240, 190] on icon "button" at bounding box center [242, 190] width 5 height 6
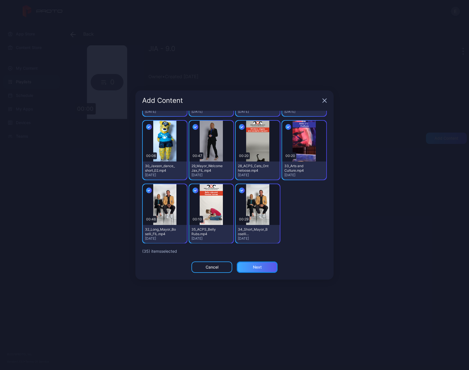
click at [261, 265] on div "Next" at bounding box center [257, 267] width 9 height 5
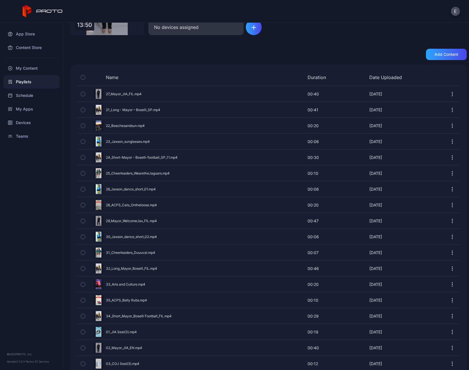
scroll to position [85, 0]
click at [88, 296] on button "button" at bounding box center [83, 298] width 12 height 15
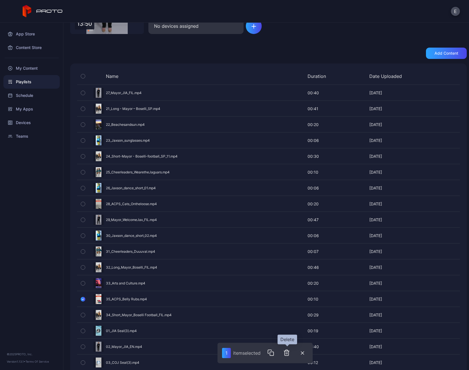
click at [284, 351] on button "button" at bounding box center [286, 352] width 11 height 11
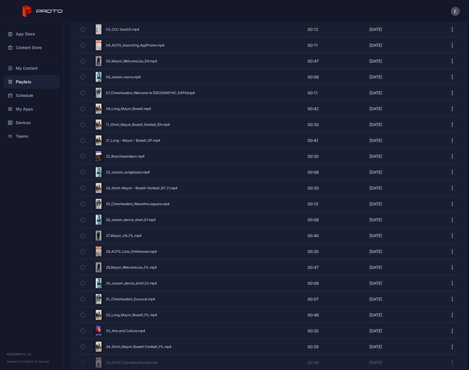
scroll to position [197, 0]
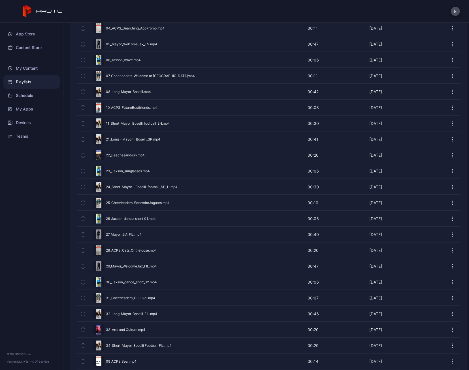
click at [82, 104] on icon "button" at bounding box center [83, 107] width 4 height 6
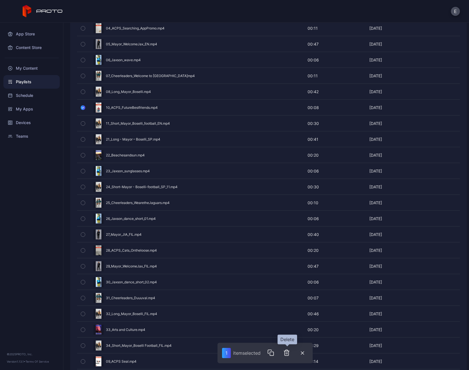
click at [288, 350] on icon "button" at bounding box center [287, 353] width 4 height 6
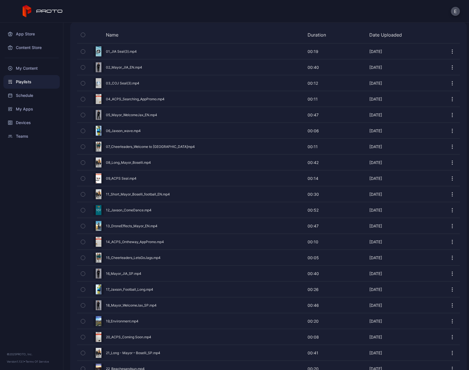
scroll to position [127, 0]
click at [84, 174] on icon "button" at bounding box center [83, 177] width 4 height 6
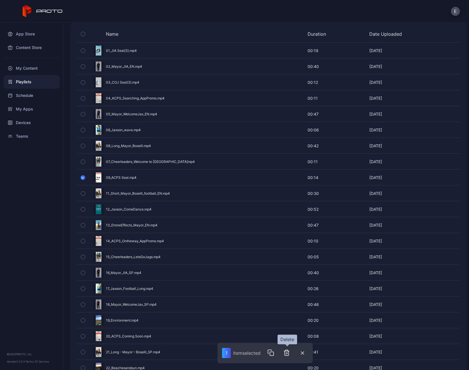
click at [286, 355] on icon "button" at bounding box center [286, 352] width 7 height 7
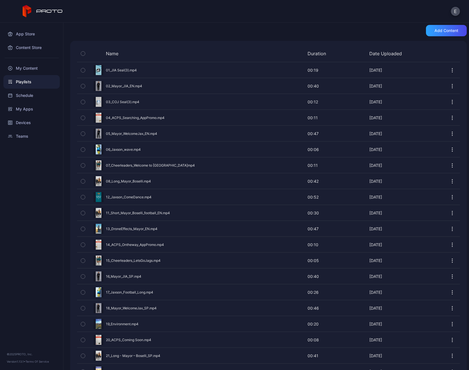
scroll to position [0, 0]
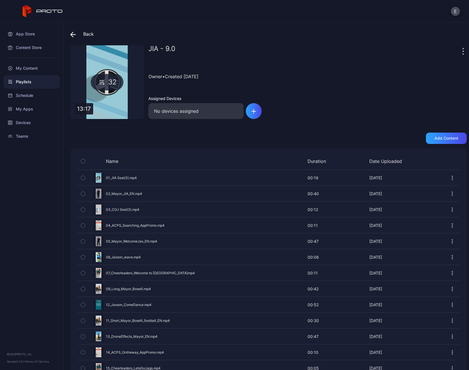
click at [461, 52] on div at bounding box center [464, 50] width 6 height 11
click at [462, 50] on icon "button" at bounding box center [462, 51] width 1 height 7
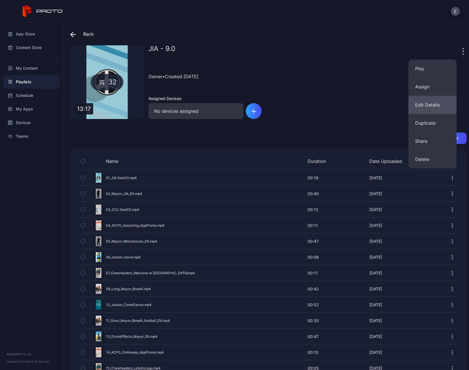
click at [428, 103] on button "Edit Details" at bounding box center [432, 105] width 48 height 18
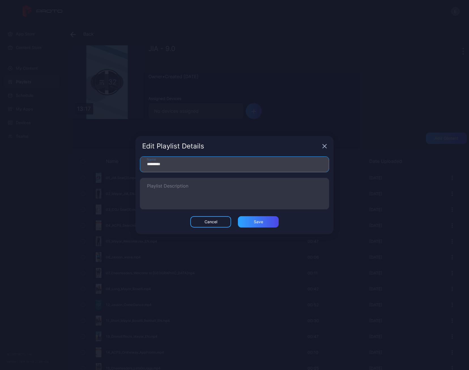
click at [219, 163] on input "*********" at bounding box center [234, 164] width 189 height 16
type input "**********"
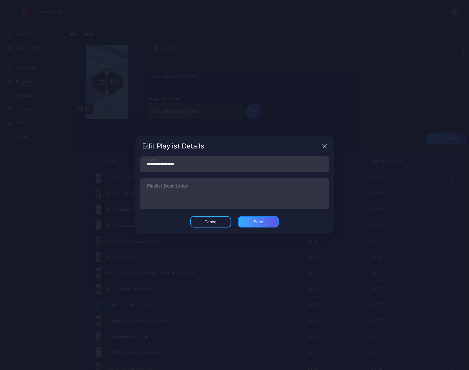
click at [260, 219] on div "Save" at bounding box center [258, 221] width 9 height 5
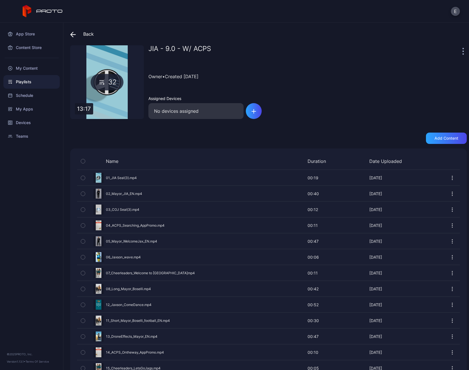
click at [32, 85] on div "Playlists" at bounding box center [31, 82] width 56 height 14
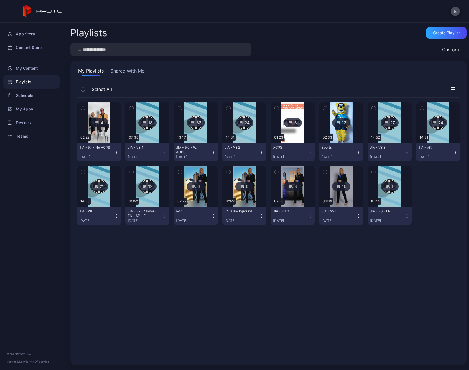
click at [114, 151] on icon "button" at bounding box center [116, 152] width 5 height 5
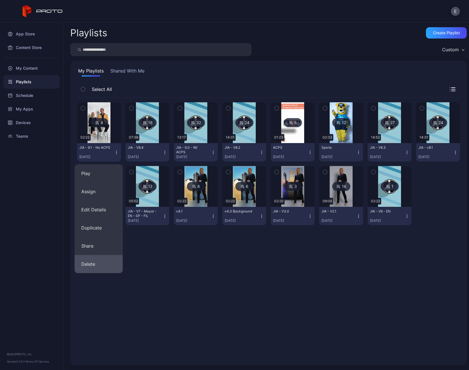
click at [93, 261] on button "Delete" at bounding box center [98, 264] width 48 height 18
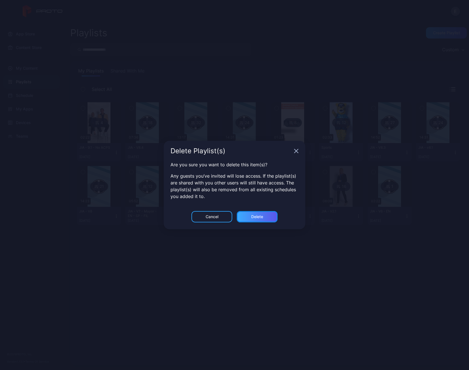
click at [251, 214] on div "Delete" at bounding box center [257, 216] width 12 height 5
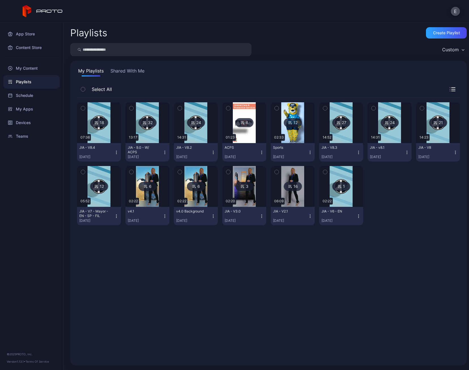
click at [163, 153] on icon "button" at bounding box center [165, 152] width 5 height 5
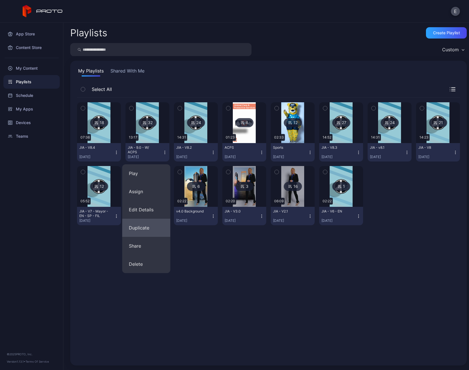
click at [151, 226] on button "Duplicate" at bounding box center [146, 228] width 48 height 18
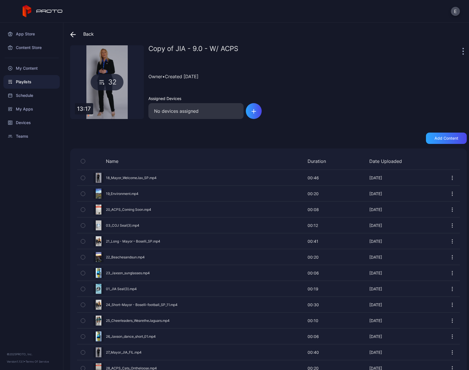
click at [461, 50] on div at bounding box center [464, 50] width 6 height 11
click at [461, 51] on div at bounding box center [464, 50] width 6 height 11
click at [454, 51] on div "Copy of JIA - 9.0 - W/ ACPS" at bounding box center [304, 50] width 313 height 11
click at [463, 51] on icon "button" at bounding box center [463, 51] width 1 height 1
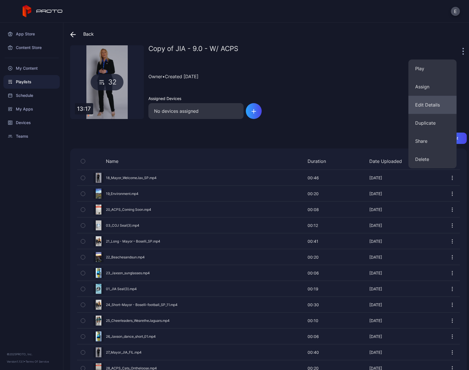
click at [432, 105] on button "Edit Details" at bounding box center [432, 105] width 48 height 18
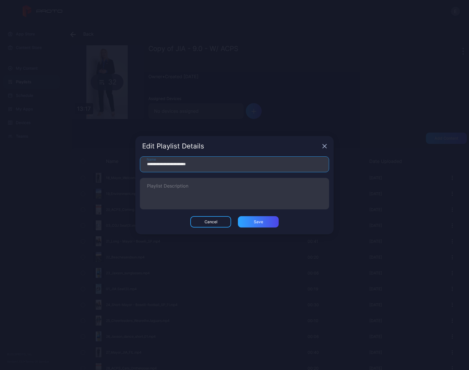
drag, startPoint x: 163, startPoint y: 165, endPoint x: 77, endPoint y: 167, distance: 86.4
click at [85, 167] on div "**********" at bounding box center [234, 185] width 469 height 370
click at [163, 165] on input "**********" at bounding box center [234, 164] width 189 height 16
click at [171, 163] on input "**********" at bounding box center [234, 164] width 189 height 16
type input "**********"
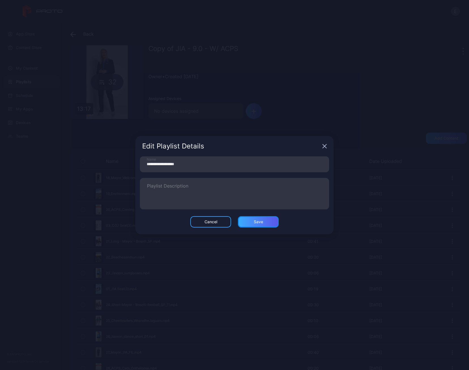
click at [260, 220] on div "Save" at bounding box center [258, 221] width 9 height 5
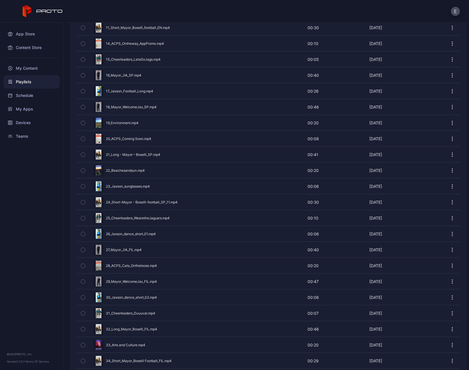
scroll to position [310, 0]
click at [83, 264] on icon "button" at bounding box center [82, 264] width 1 height 1
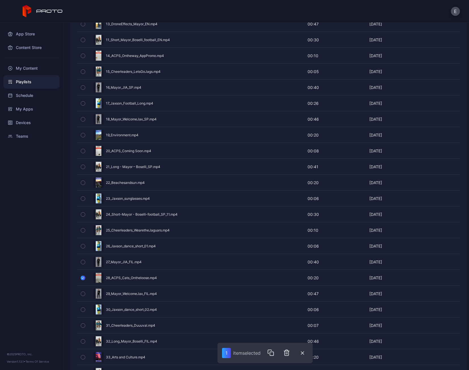
scroll to position [281, 0]
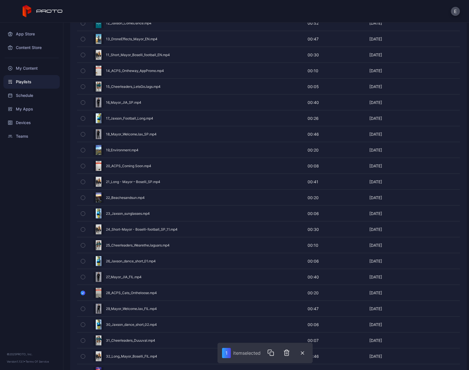
click at [82, 163] on icon "button" at bounding box center [83, 166] width 4 height 6
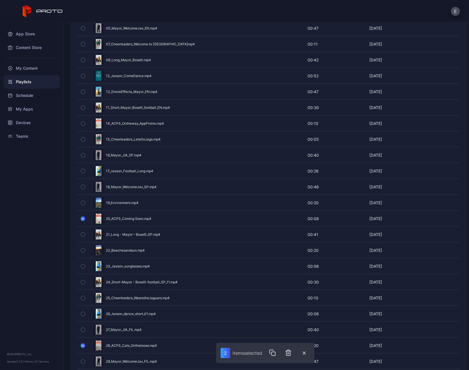
scroll to position [225, 0]
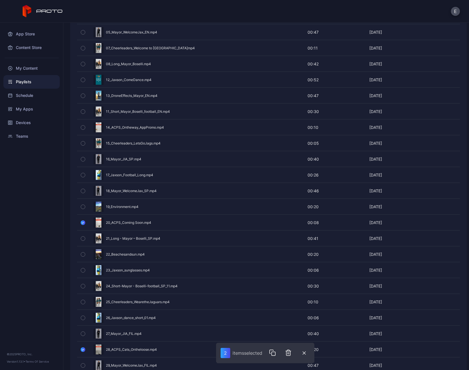
click at [84, 124] on icon "button" at bounding box center [83, 127] width 4 height 6
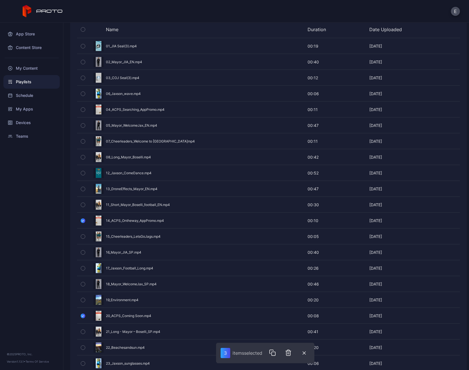
scroll to position [112, 0]
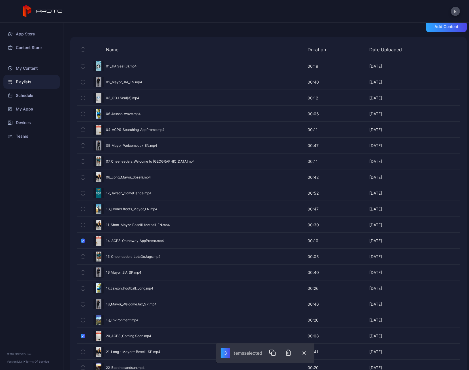
click at [81, 129] on icon "button" at bounding box center [83, 130] width 4 height 6
click at [290, 354] on icon "button" at bounding box center [288, 352] width 7 height 7
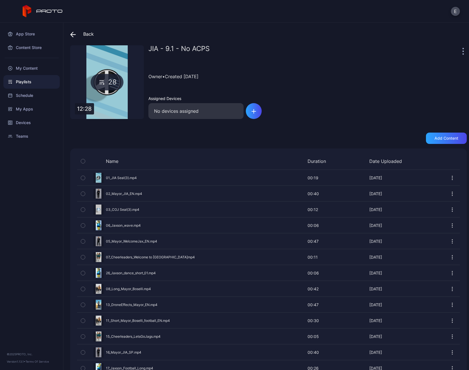
scroll to position [248, 0]
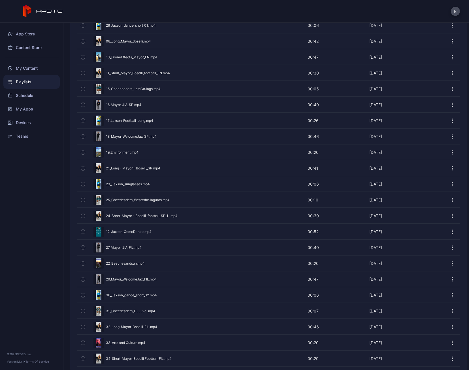
click at [30, 78] on div "Playlists" at bounding box center [31, 82] width 56 height 14
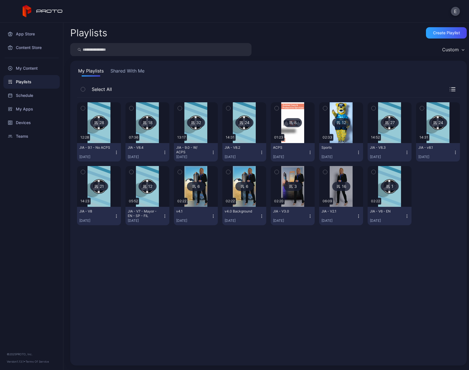
click at [116, 153] on icon "button" at bounding box center [116, 152] width 5 height 5
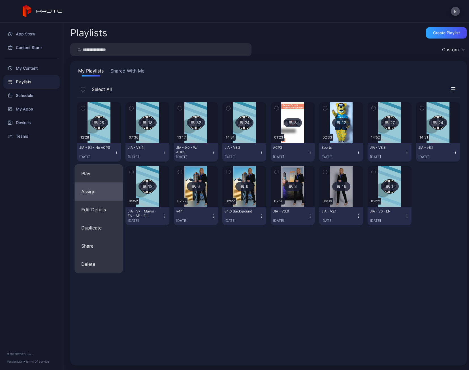
click at [100, 185] on button "Assign" at bounding box center [98, 191] width 48 height 18
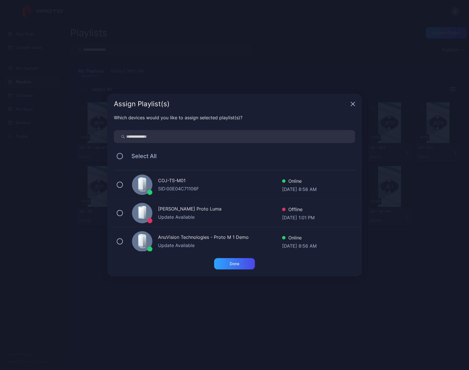
click at [208, 186] on div "SID: 00E04C71106F" at bounding box center [220, 188] width 124 height 7
click at [236, 262] on div "Done" at bounding box center [235, 263] width 10 height 5
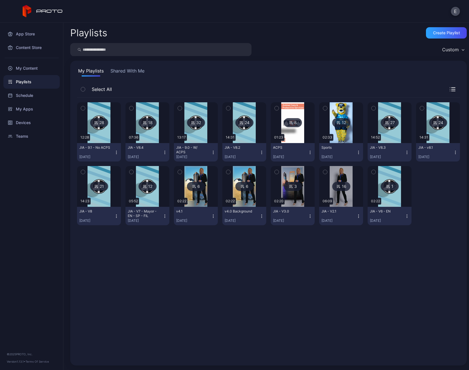
click at [210, 150] on button "JIA - 9.0 - W/ ACPS Sep 17, 2025" at bounding box center [196, 152] width 44 height 18
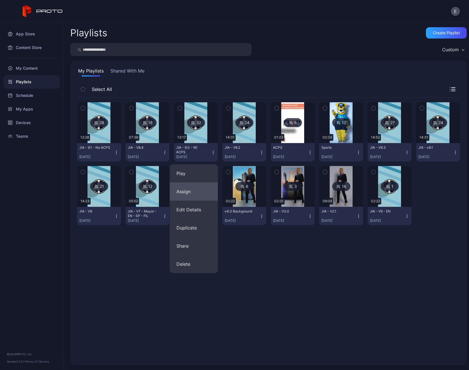
click at [193, 189] on button "Assign" at bounding box center [194, 191] width 48 height 18
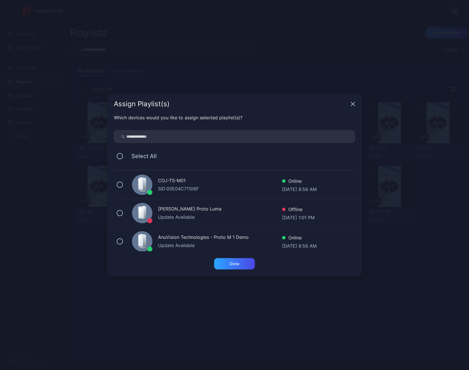
click at [144, 179] on icon at bounding box center [144, 184] width 5 height 14
click at [231, 265] on div "Done" at bounding box center [235, 263] width 10 height 5
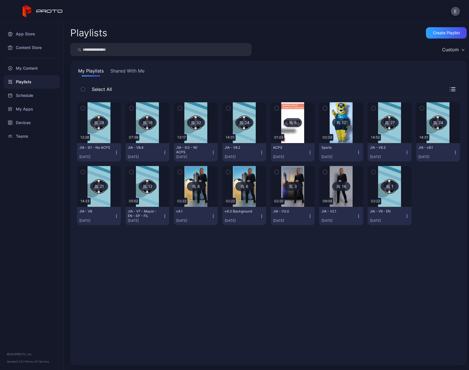
click at [261, 293] on div "28 12:28 JIA - 9.1 - No ACPS Oct 01, 2025 18 07:36 JIA - V8.4 Sep 24, 2025 32 1…" at bounding box center [268, 228] width 383 height 261
click at [18, 76] on div "Playlists" at bounding box center [31, 82] width 56 height 14
click at [25, 72] on div "My Content" at bounding box center [31, 68] width 56 height 14
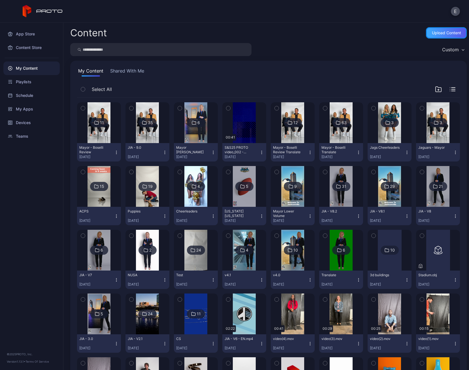
click at [426, 35] on div "Upload Content" at bounding box center [446, 32] width 41 height 11
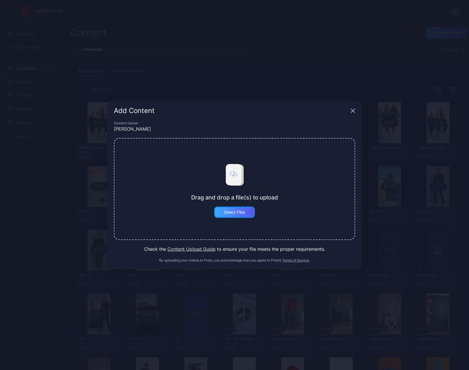
click at [233, 210] on div "Select Files" at bounding box center [234, 212] width 21 height 5
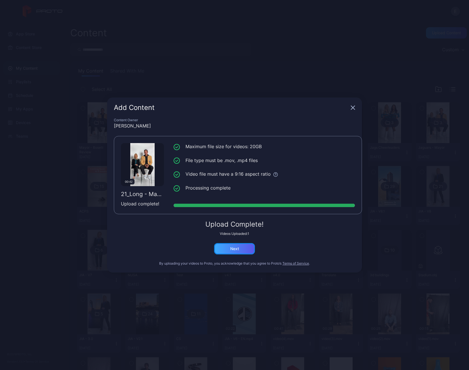
click at [241, 246] on div "Next" at bounding box center [234, 248] width 41 height 11
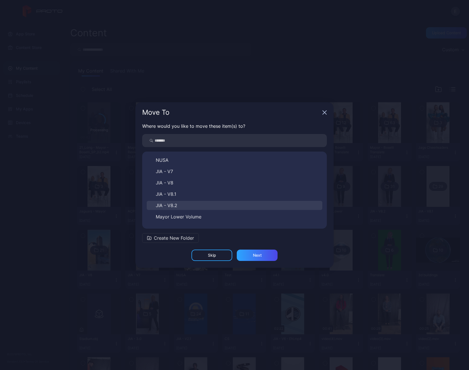
scroll to position [113, 0]
click at [244, 255] on div "Next" at bounding box center [257, 254] width 41 height 11
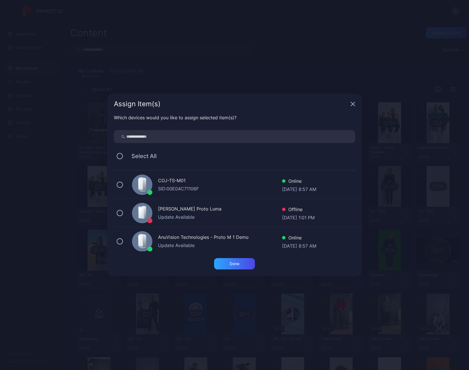
click at [200, 184] on div "COJ-TS-M01" at bounding box center [220, 181] width 124 height 8
click at [229, 265] on div "Done" at bounding box center [234, 263] width 41 height 11
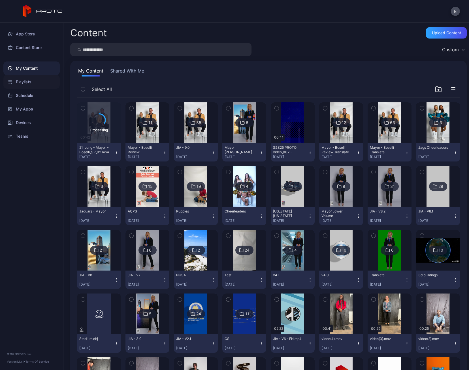
click at [26, 86] on div "Playlists" at bounding box center [31, 82] width 56 height 14
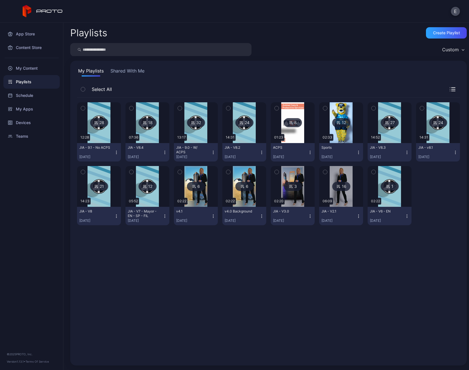
click at [191, 135] on img at bounding box center [195, 122] width 23 height 41
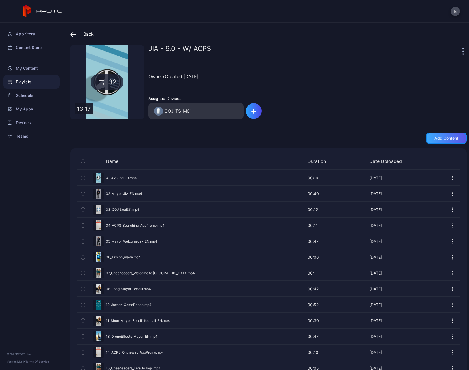
click at [435, 137] on div "Add content" at bounding box center [446, 138] width 24 height 5
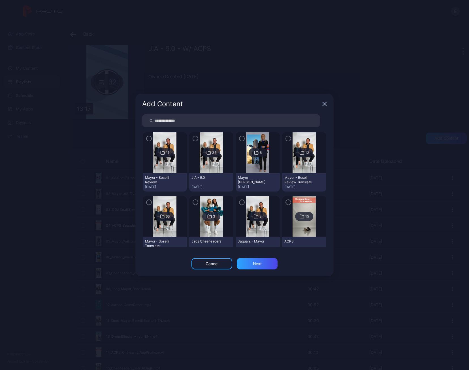
click at [321, 106] on div "Add Content" at bounding box center [234, 104] width 198 height 20
click at [324, 103] on div "Add Content" at bounding box center [234, 104] width 198 height 20
click at [324, 103] on icon "button" at bounding box center [324, 104] width 5 height 5
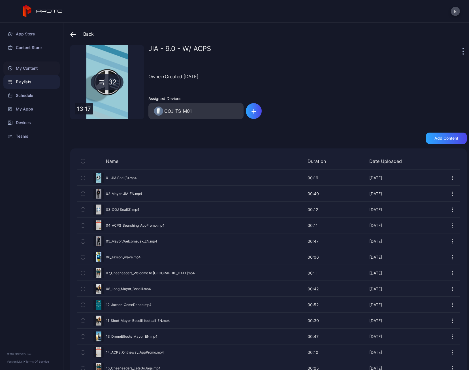
click at [49, 65] on div "My Content" at bounding box center [31, 68] width 56 height 14
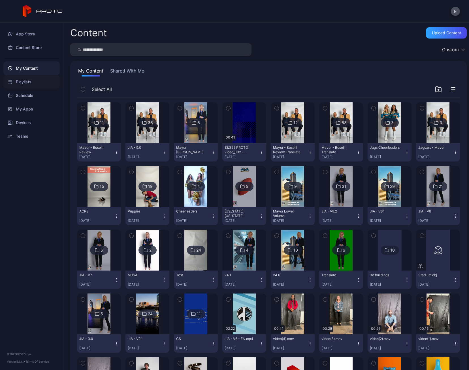
click at [32, 84] on div "Playlists" at bounding box center [31, 82] width 56 height 14
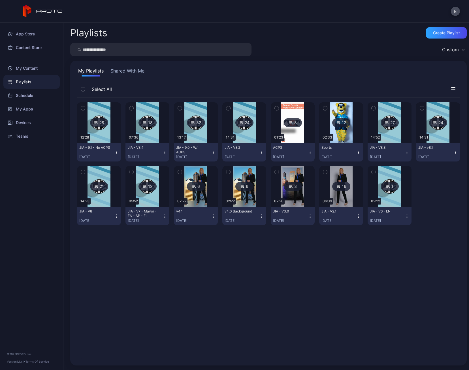
click at [198, 139] on img at bounding box center [195, 122] width 23 height 41
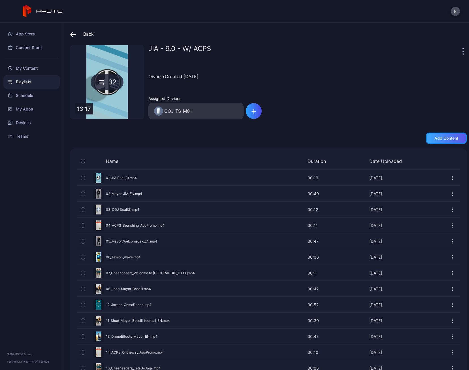
click at [444, 140] on div "Add content" at bounding box center [446, 138] width 24 height 5
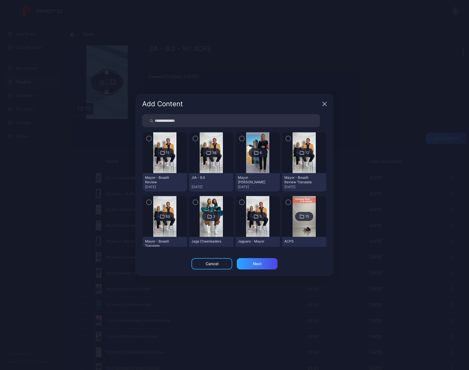
click at [217, 160] on img at bounding box center [211, 152] width 23 height 41
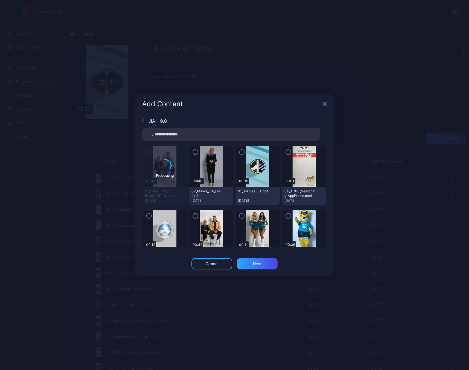
click at [324, 104] on icon "button" at bounding box center [325, 104] width 4 height 4
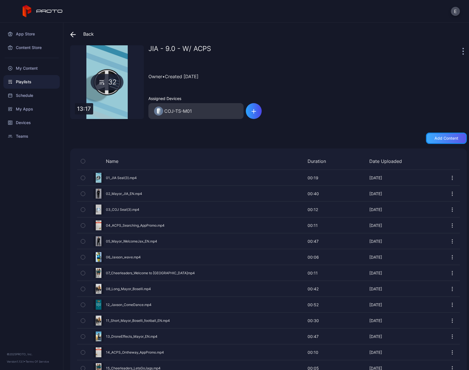
click at [445, 138] on div "Add content" at bounding box center [446, 138] width 24 height 5
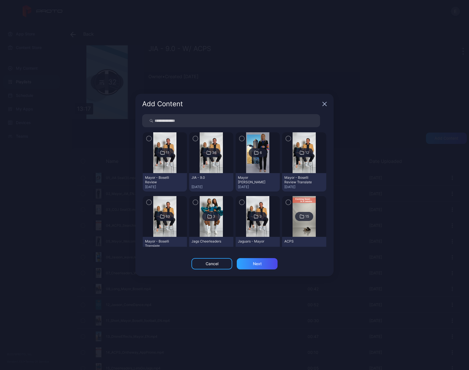
click at [203, 163] on img at bounding box center [211, 152] width 23 height 41
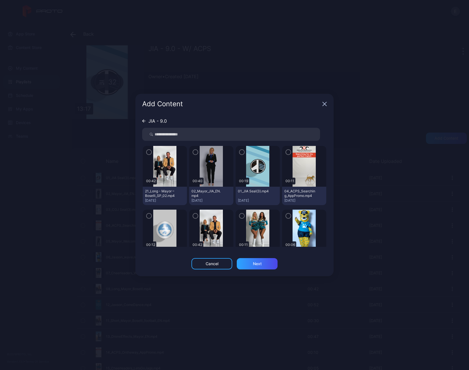
click at [155, 152] on img at bounding box center [164, 166] width 23 height 41
click at [150, 150] on icon "button" at bounding box center [149, 152] width 5 height 6
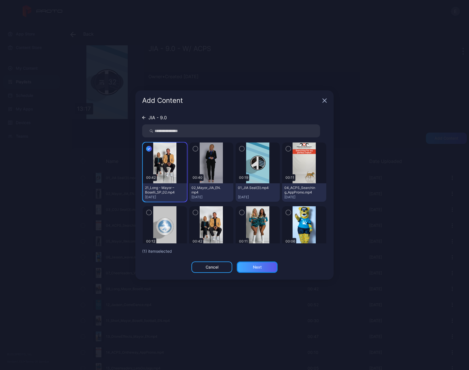
click at [273, 266] on div "Next" at bounding box center [257, 266] width 41 height 11
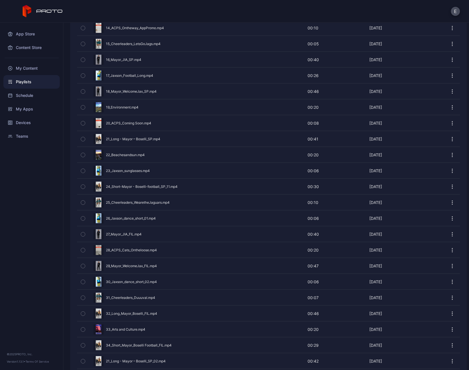
scroll to position [325, 0]
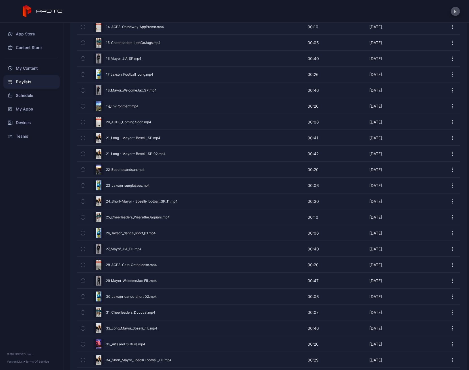
click at [82, 135] on icon "button" at bounding box center [83, 138] width 4 height 6
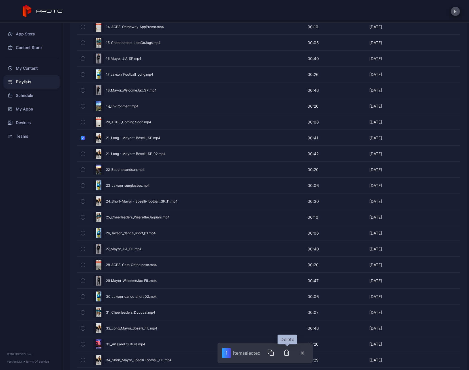
click at [290, 355] on icon "button" at bounding box center [286, 352] width 7 height 7
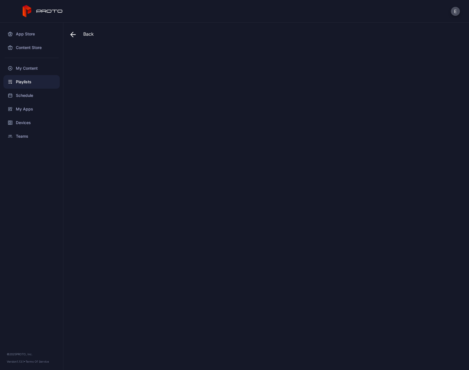
scroll to position [0, 0]
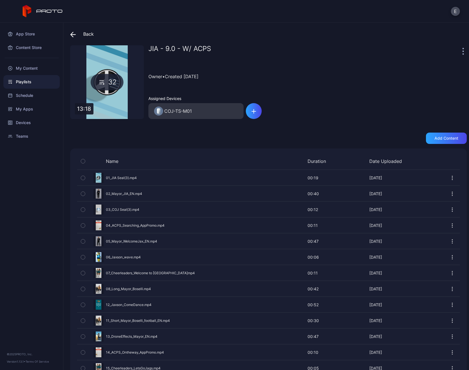
click at [74, 30] on span at bounding box center [74, 34] width 8 height 10
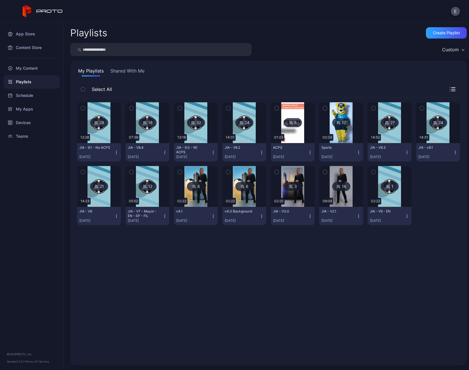
click at [98, 133] on img at bounding box center [99, 122] width 23 height 41
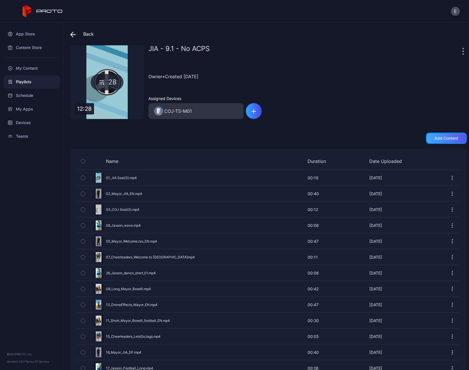
click at [450, 138] on div "Add content" at bounding box center [446, 138] width 24 height 5
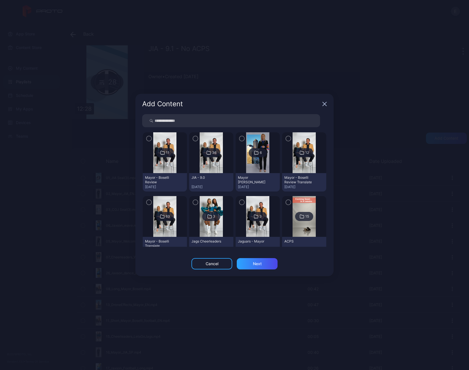
click at [204, 167] on img at bounding box center [211, 152] width 23 height 41
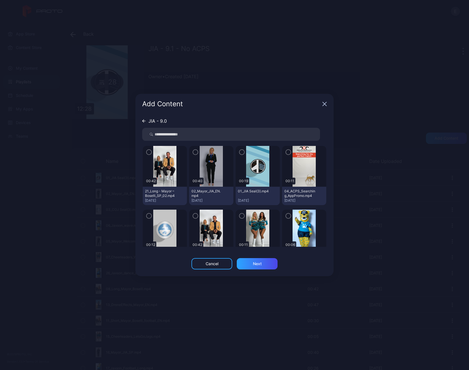
drag, startPoint x: 156, startPoint y: 165, endPoint x: 161, endPoint y: 166, distance: 4.7
click at [156, 165] on img at bounding box center [164, 166] width 23 height 41
click at [144, 152] on div at bounding box center [165, 166] width 44 height 41
click at [147, 152] on icon "button" at bounding box center [149, 152] width 5 height 6
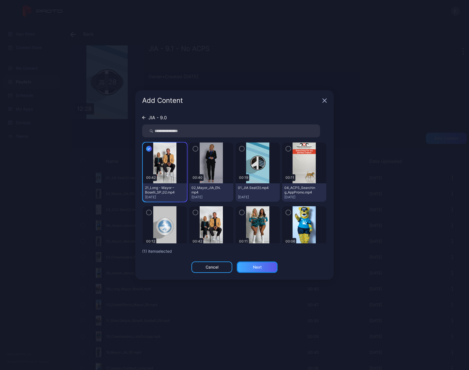
click at [273, 269] on div "Next" at bounding box center [257, 266] width 41 height 11
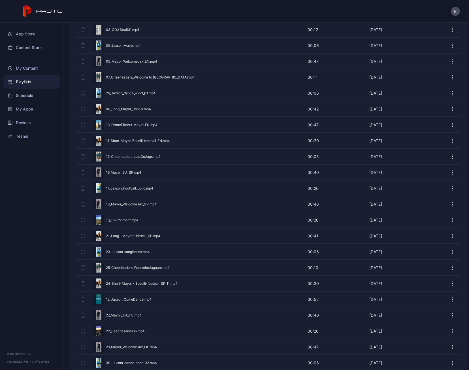
scroll to position [263, 0]
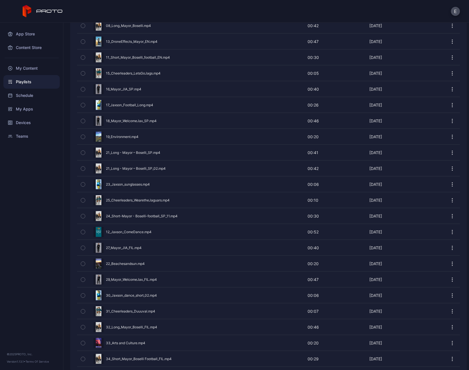
click at [84, 150] on icon "button" at bounding box center [83, 153] width 4 height 6
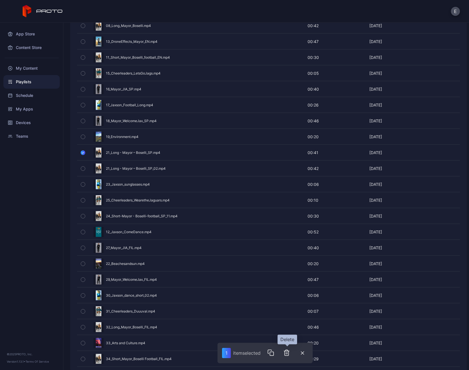
click at [289, 353] on icon "button" at bounding box center [287, 353] width 4 height 6
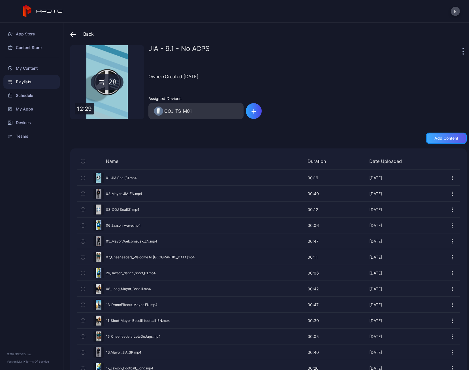
click at [436, 135] on div "Add content" at bounding box center [446, 138] width 41 height 11
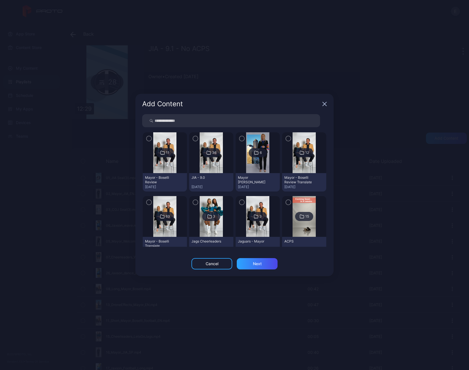
click at [191, 120] on input "search" at bounding box center [231, 120] width 178 height 13
type input "****"
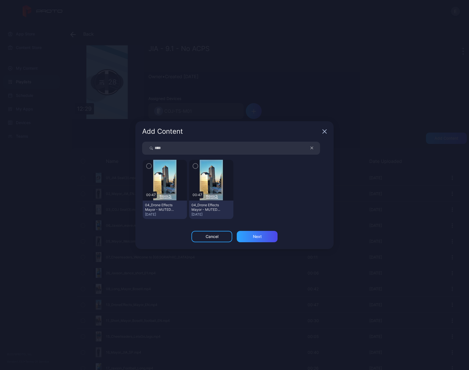
click at [146, 165] on div "button" at bounding box center [149, 166] width 6 height 6
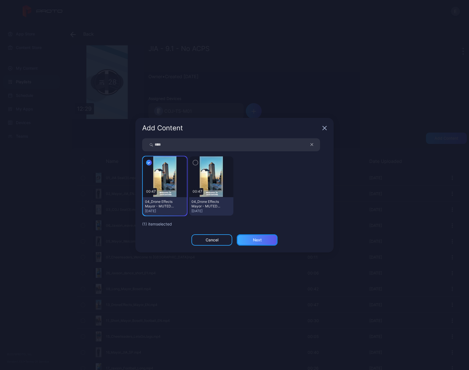
click at [252, 242] on div "Next" at bounding box center [257, 239] width 41 height 11
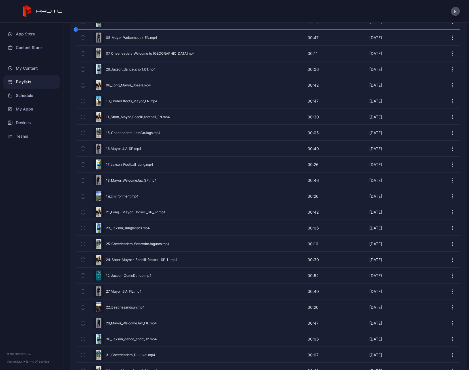
scroll to position [173, 0]
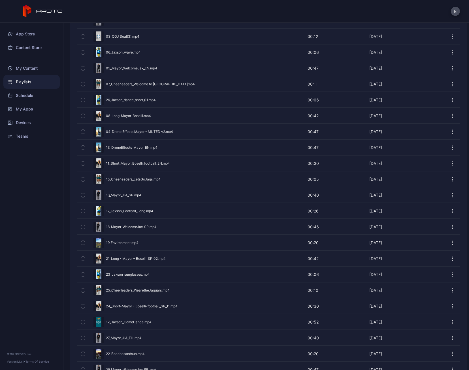
click at [82, 145] on icon "button" at bounding box center [83, 147] width 4 height 6
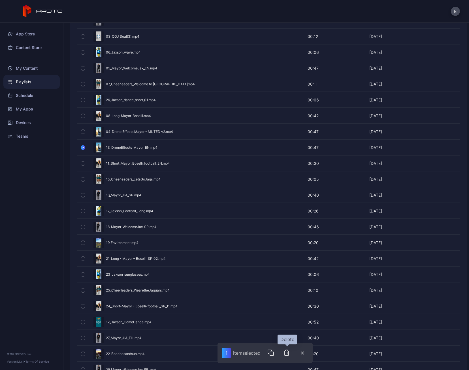
click at [290, 353] on icon "button" at bounding box center [286, 352] width 7 height 7
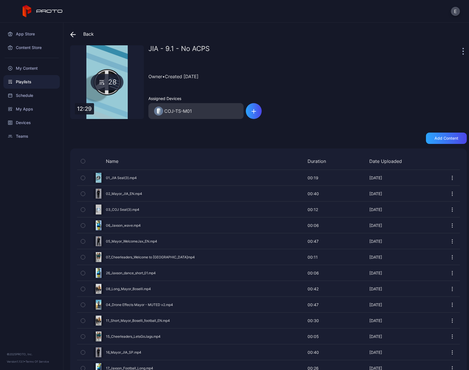
click at [24, 82] on div "Playlists" at bounding box center [31, 82] width 56 height 14
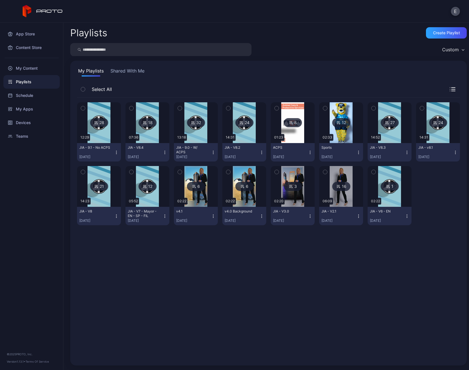
click at [191, 138] on img at bounding box center [195, 122] width 23 height 41
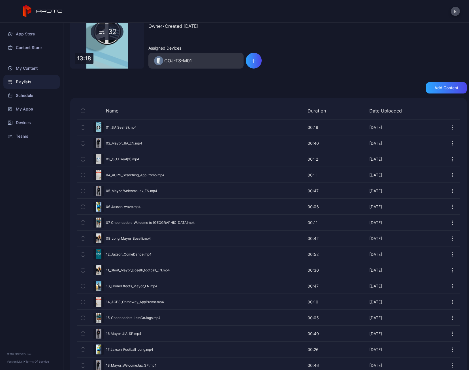
scroll to position [57, 0]
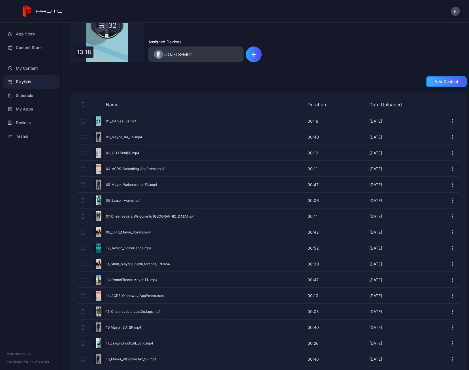
click at [451, 82] on div "Add content" at bounding box center [446, 81] width 41 height 11
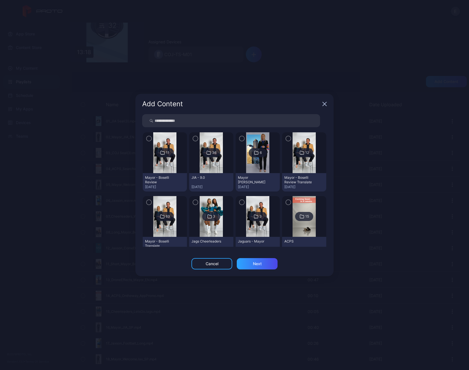
drag, startPoint x: 202, startPoint y: 123, endPoint x: 200, endPoint y: 121, distance: 3.1
click at [202, 123] on input "search" at bounding box center [231, 120] width 178 height 13
type input "****"
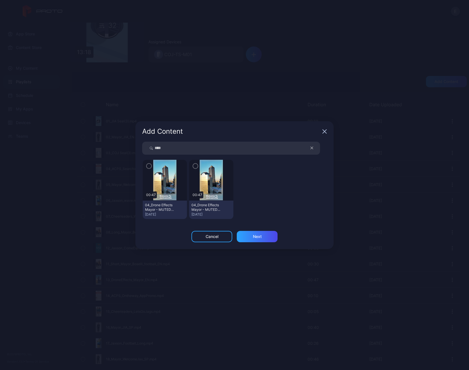
click at [159, 166] on img at bounding box center [164, 180] width 23 height 41
click at [150, 163] on icon "button" at bounding box center [149, 166] width 5 height 6
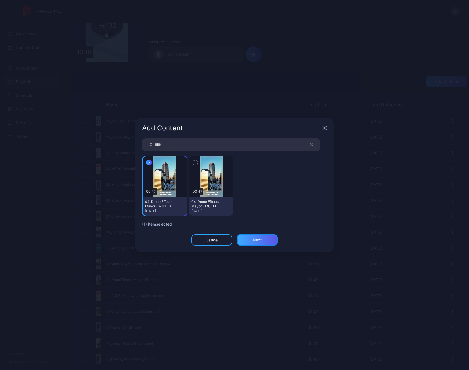
click at [255, 242] on div "Next" at bounding box center [257, 240] width 9 height 5
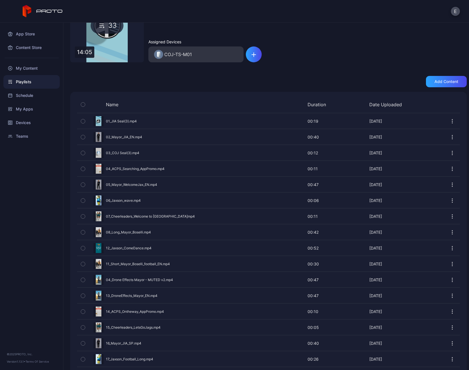
click at [184, 291] on div "Preview" at bounding box center [268, 295] width 383 height 15
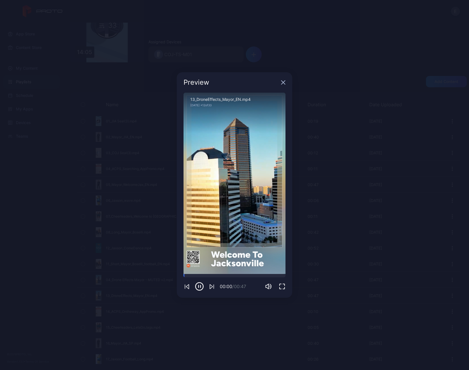
click at [280, 84] on div "Preview" at bounding box center [235, 82] width 116 height 20
click at [285, 83] on div "Preview" at bounding box center [235, 82] width 116 height 20
click at [282, 83] on icon "button" at bounding box center [283, 82] width 5 height 5
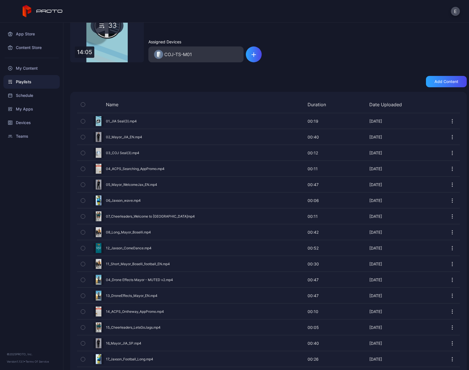
click at [83, 294] on icon "button" at bounding box center [83, 296] width 4 height 6
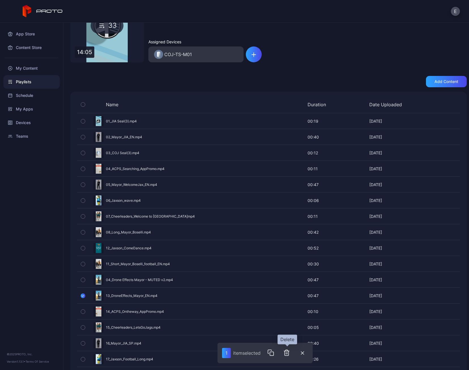
click at [287, 355] on icon "button" at bounding box center [286, 352] width 7 height 7
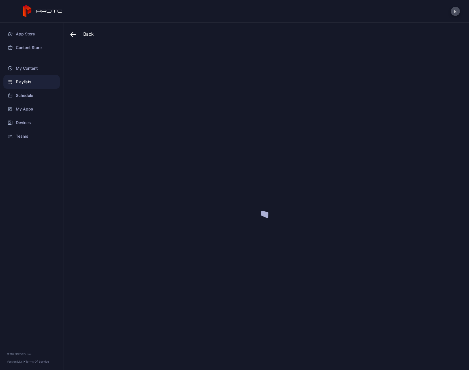
scroll to position [0, 0]
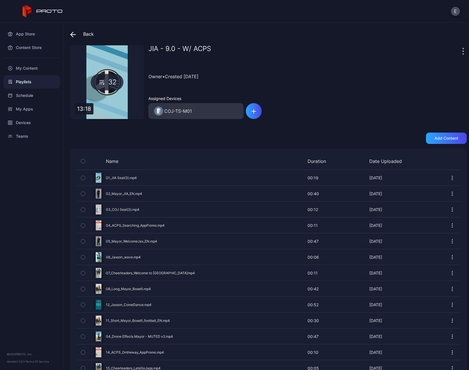
drag, startPoint x: 116, startPoint y: 14, endPoint x: 146, endPoint y: 17, distance: 31.1
click at [116, 14] on div "E" at bounding box center [234, 11] width 469 height 23
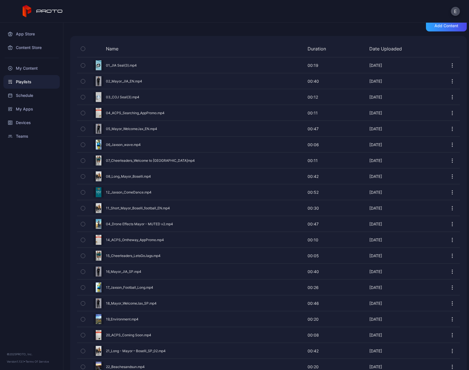
scroll to position [113, 0]
click at [201, 220] on div "Preview" at bounding box center [268, 223] width 383 height 15
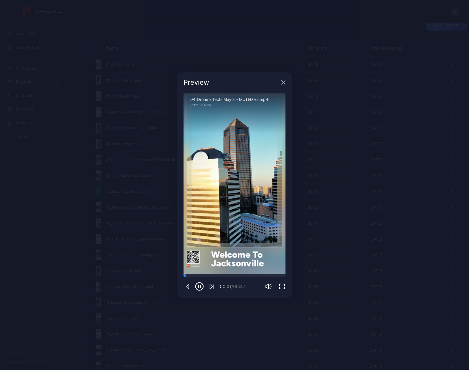
click at [283, 80] on icon "button" at bounding box center [283, 82] width 5 height 5
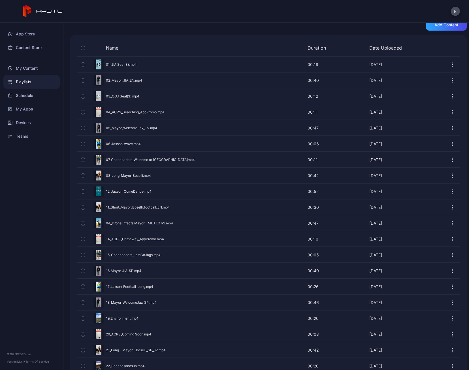
click at [86, 221] on button "button" at bounding box center [83, 223] width 12 height 15
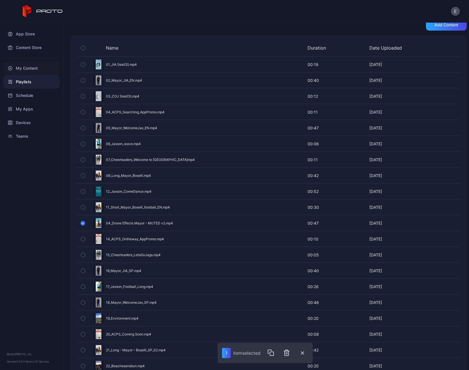
click at [23, 65] on div "My Content" at bounding box center [31, 68] width 56 height 14
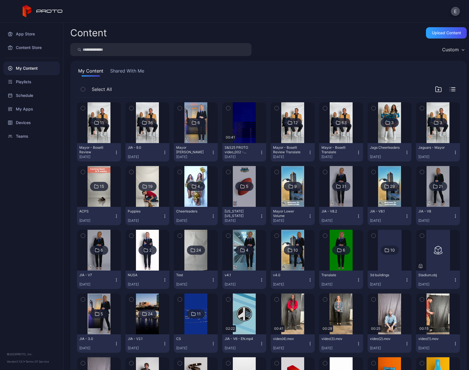
click at [111, 52] on input "search" at bounding box center [160, 49] width 181 height 13
type input "*****"
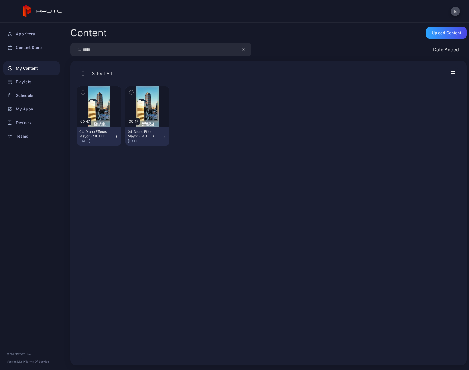
click at [116, 136] on icon "button" at bounding box center [116, 136] width 0 height 0
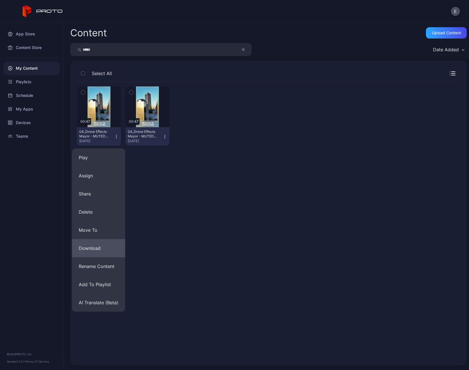
click at [97, 244] on button "Download" at bounding box center [98, 248] width 53 height 18
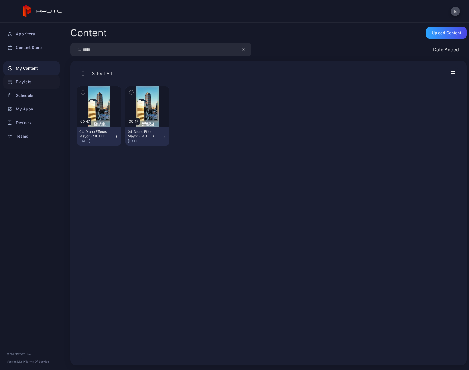
click at [29, 79] on div "Playlists" at bounding box center [31, 82] width 56 height 14
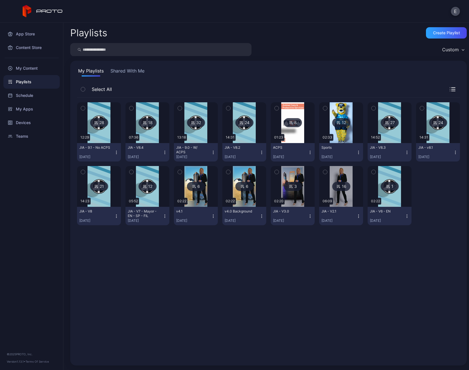
click at [190, 136] on img at bounding box center [195, 122] width 23 height 41
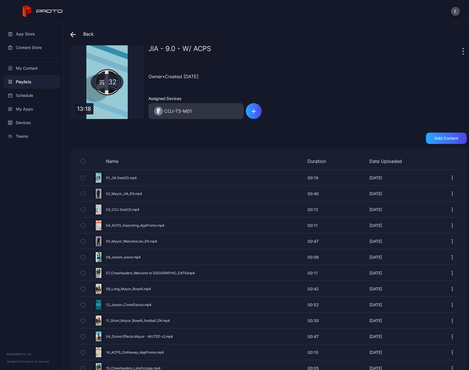
click at [135, 11] on div "E" at bounding box center [234, 11] width 469 height 23
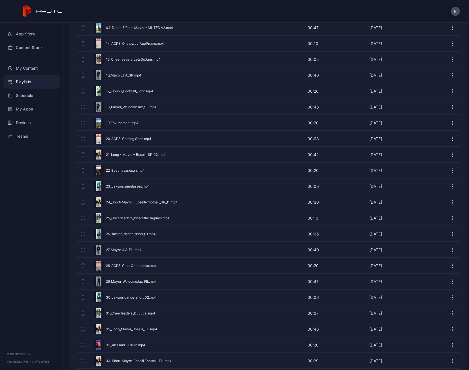
scroll to position [310, 0]
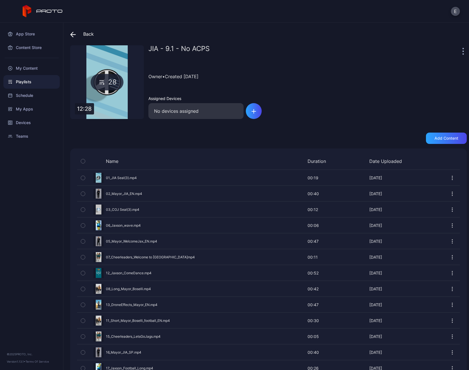
click at [21, 83] on div "Playlists" at bounding box center [31, 82] width 56 height 14
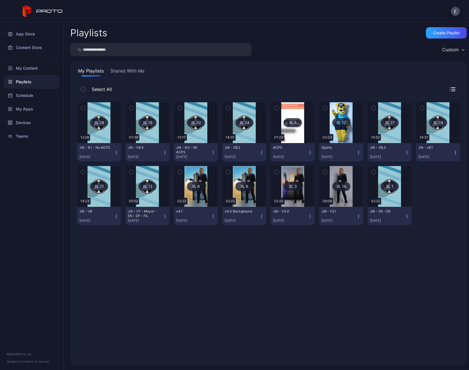
click at [197, 136] on img at bounding box center [195, 122] width 23 height 41
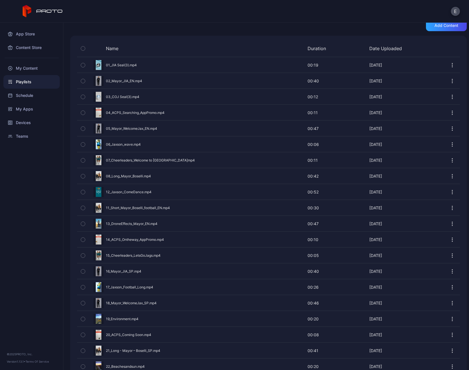
scroll to position [113, 0]
drag, startPoint x: 434, startPoint y: 10, endPoint x: 433, endPoint y: 5, distance: 5.4
click at [433, 10] on div "E" at bounding box center [234, 11] width 469 height 23
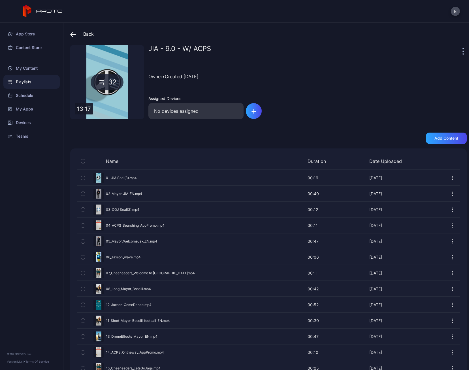
scroll to position [310, 0]
